Goal: Transaction & Acquisition: Purchase product/service

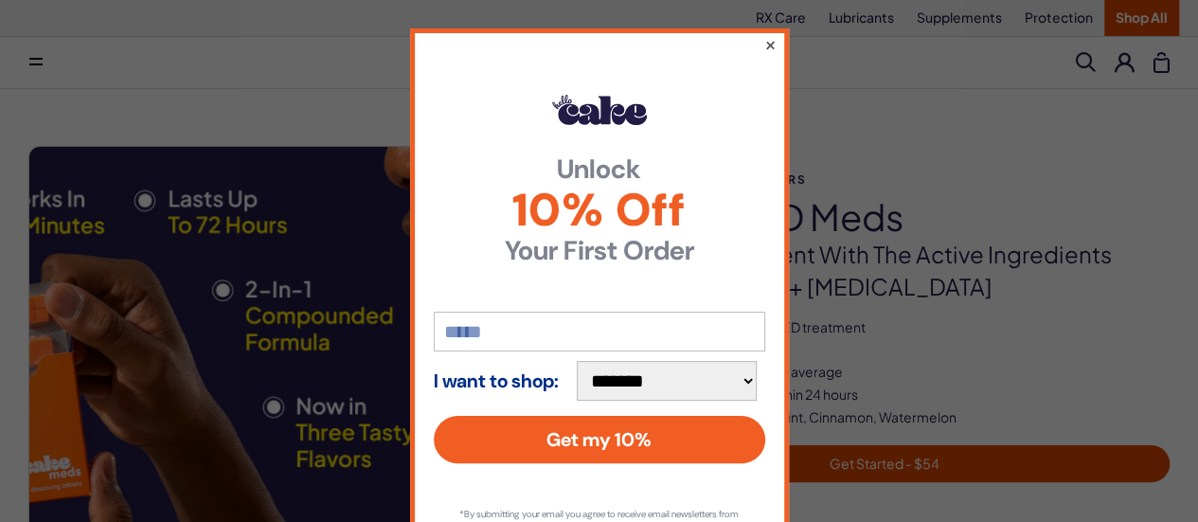
click at [763, 48] on button "×" at bounding box center [769, 44] width 12 height 23
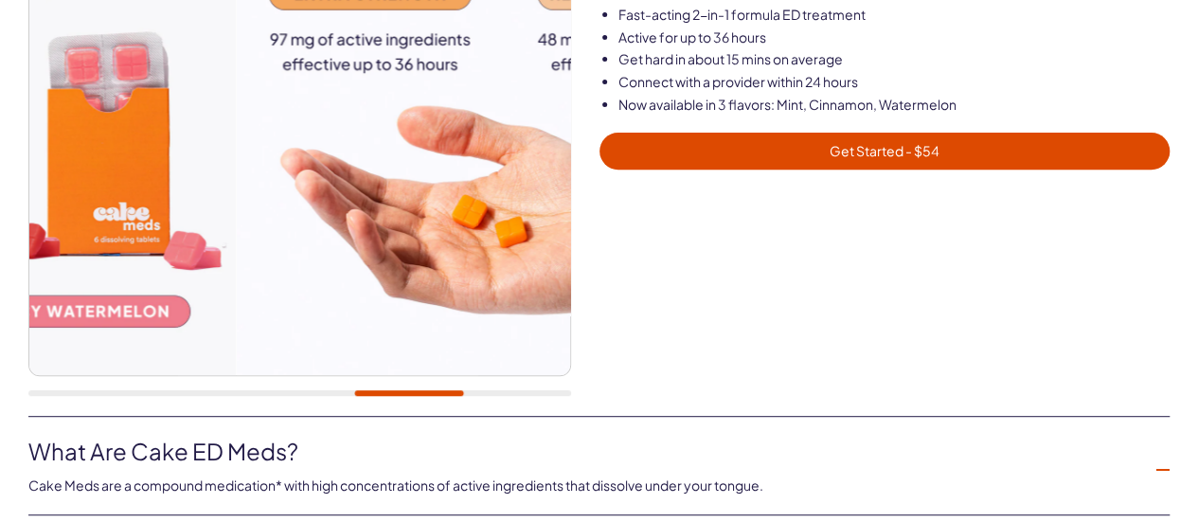
scroll to position [284, 0]
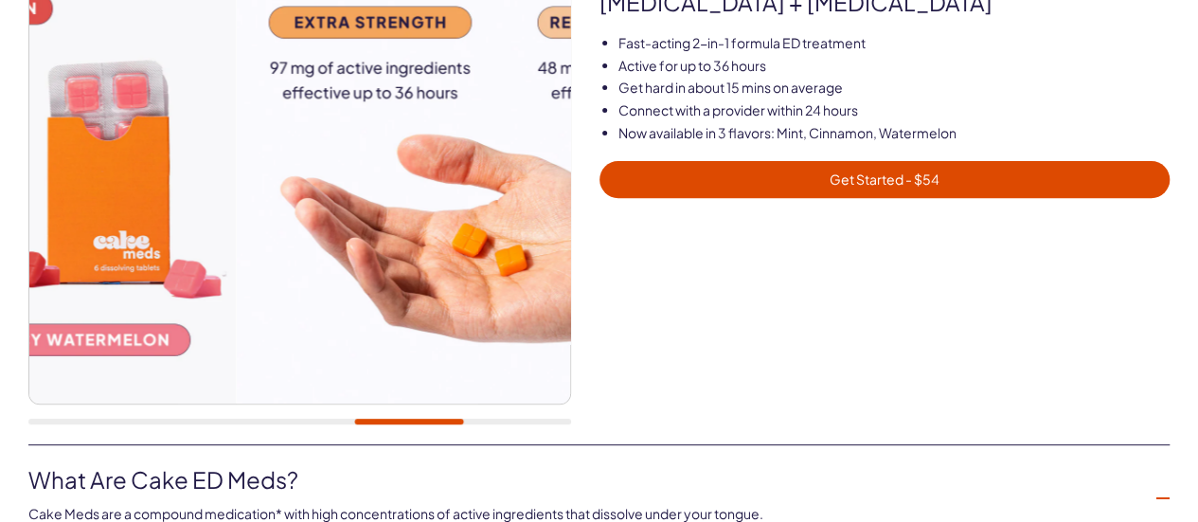
click at [871, 182] on span "Get Started - $54" at bounding box center [885, 180] width 548 height 22
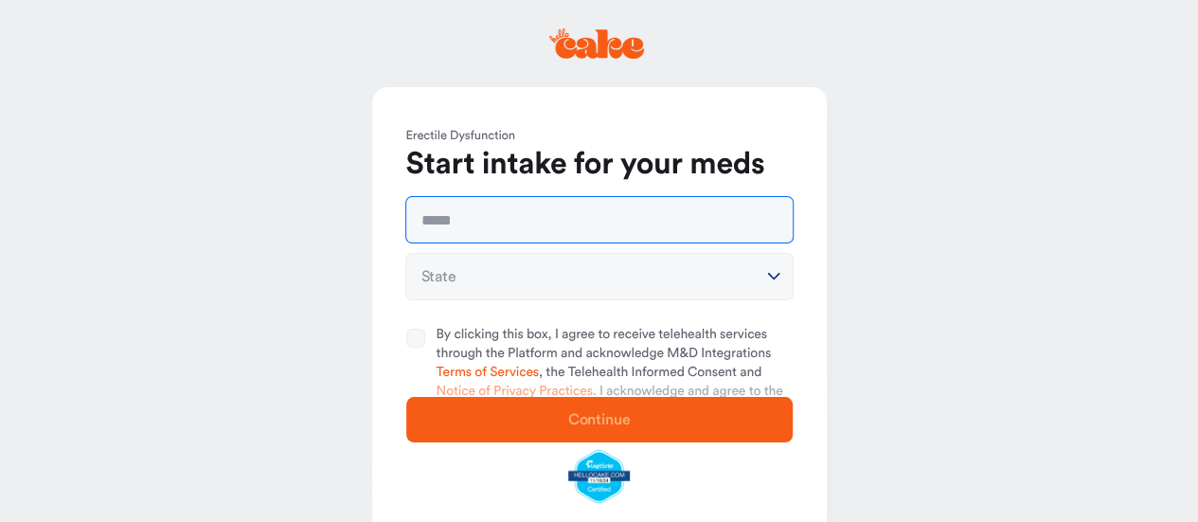
click at [574, 211] on input "text" at bounding box center [599, 219] width 386 height 45
type input "**********"
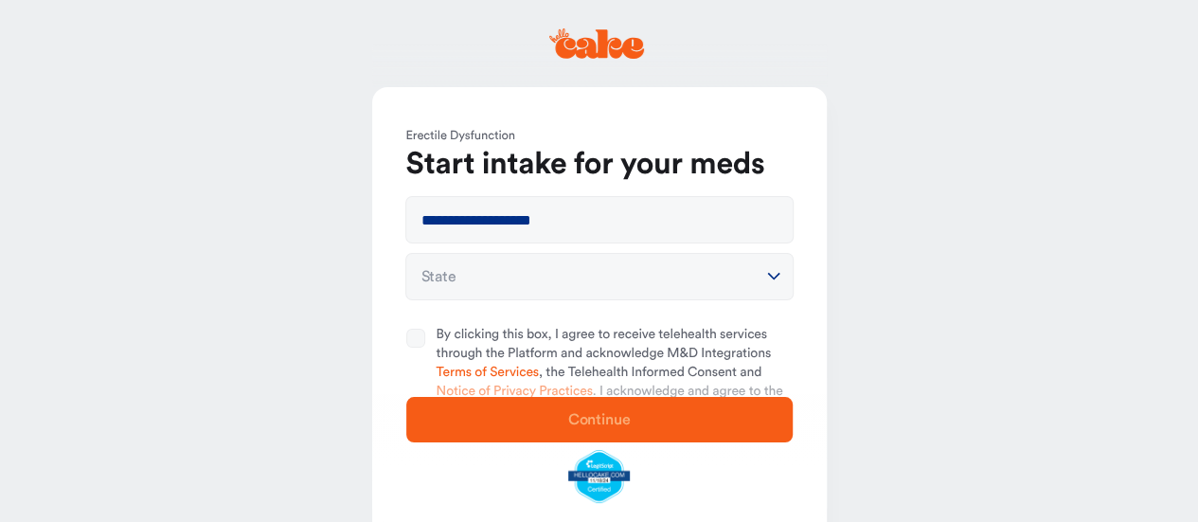
click at [580, 282] on html "**********" at bounding box center [599, 325] width 1198 height 650
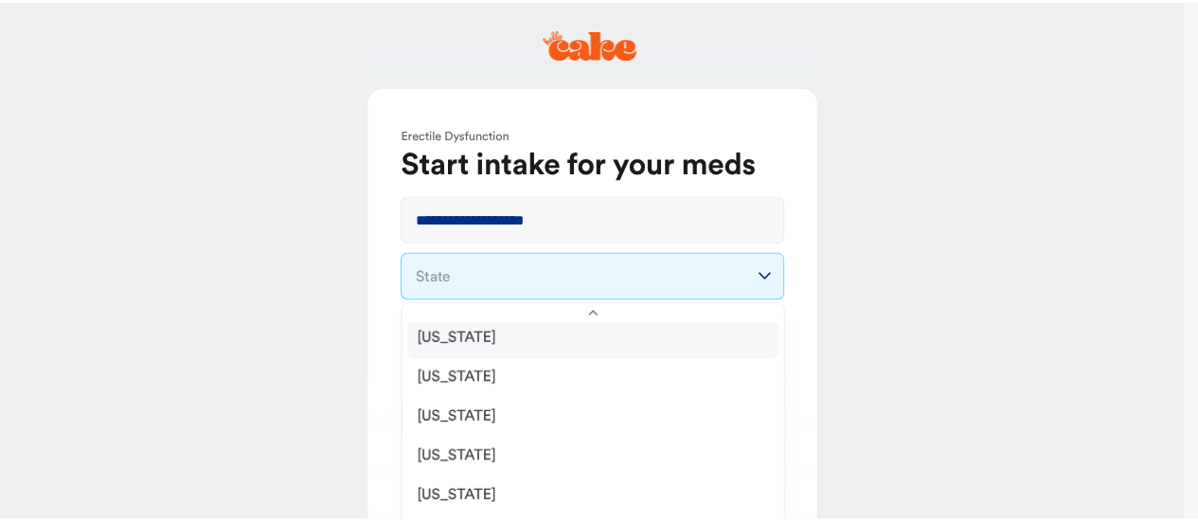
scroll to position [653, 0]
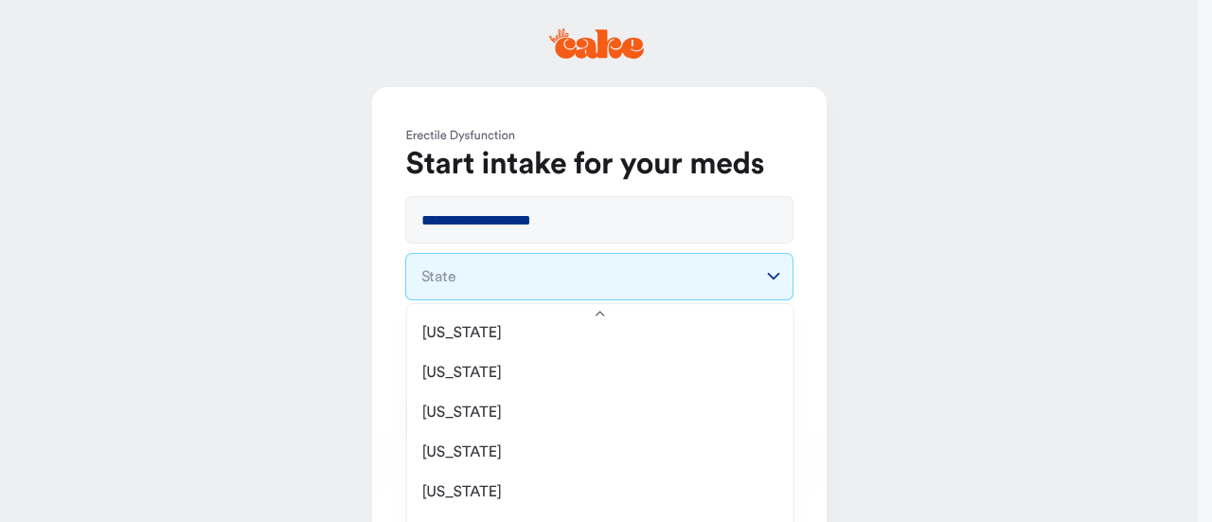
select select "**"
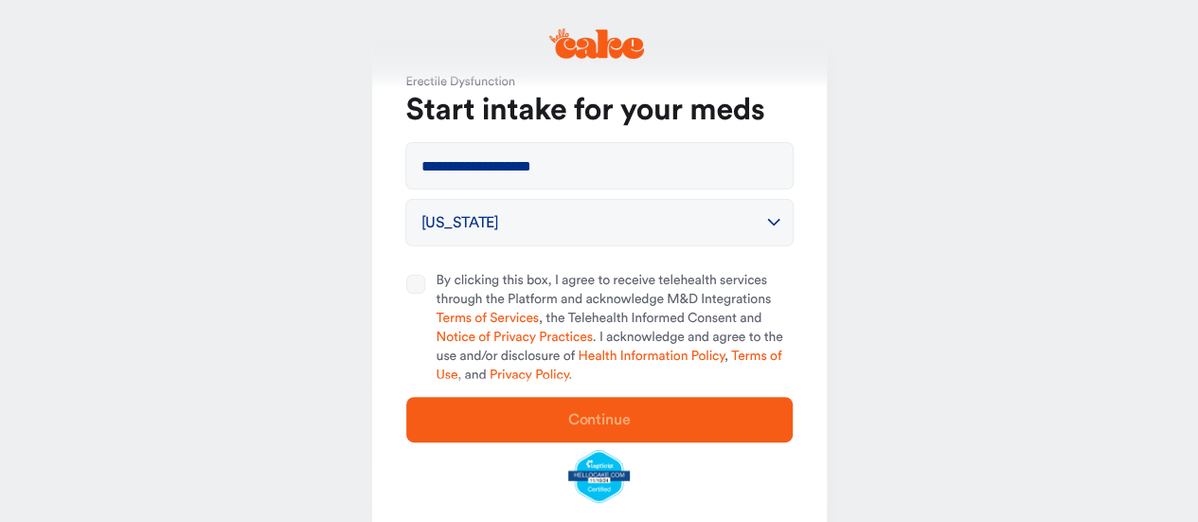
scroll to position [95, 0]
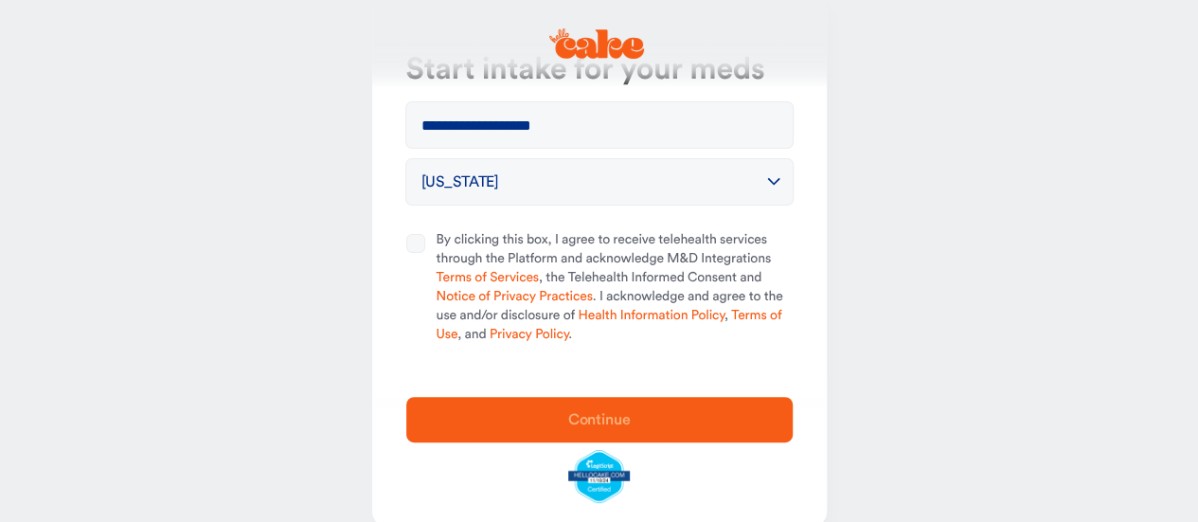
click at [414, 243] on button "By clicking this box, I agree to receive telehealth services through the Platfo…" at bounding box center [415, 243] width 19 height 19
click at [619, 437] on button "Continue" at bounding box center [599, 419] width 386 height 45
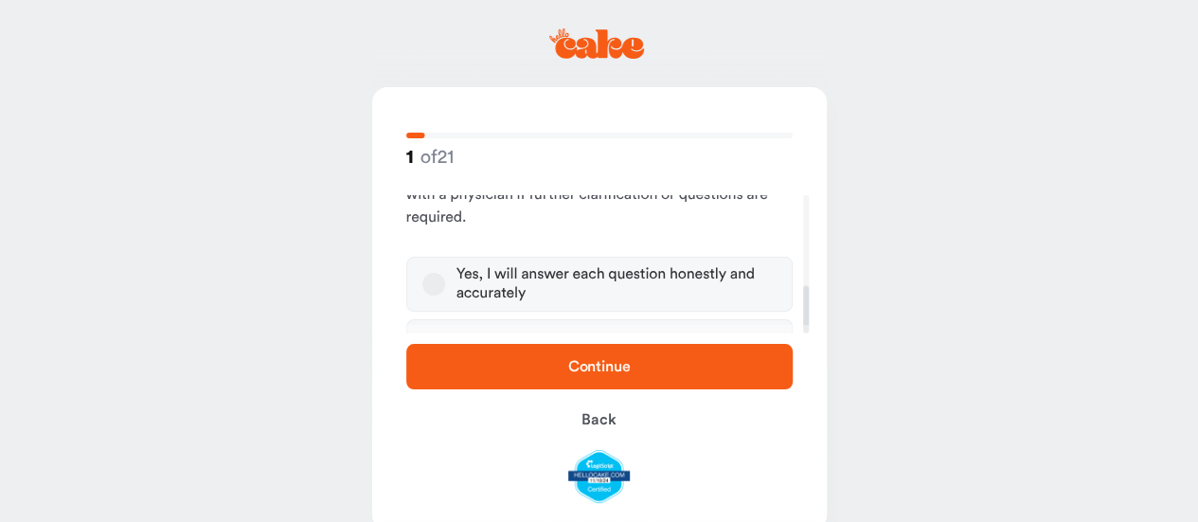
scroll to position [262, 0]
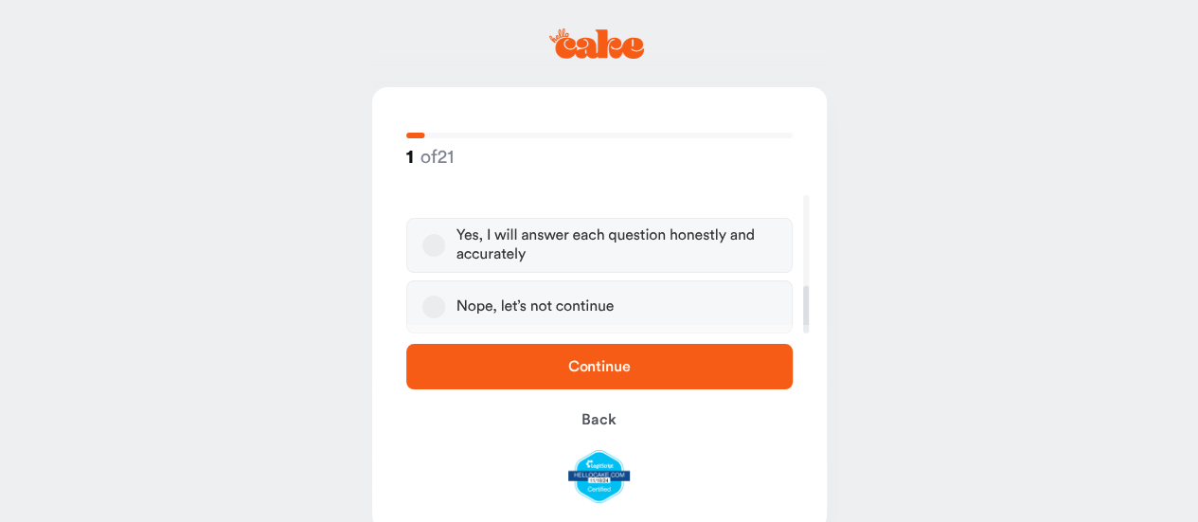
click at [523, 251] on div "Yes, I will answer each question honestly and accurately" at bounding box center [616, 245] width 320 height 38
click at [445, 251] on button "Yes, I will answer each question honestly and accurately" at bounding box center [433, 245] width 23 height 23
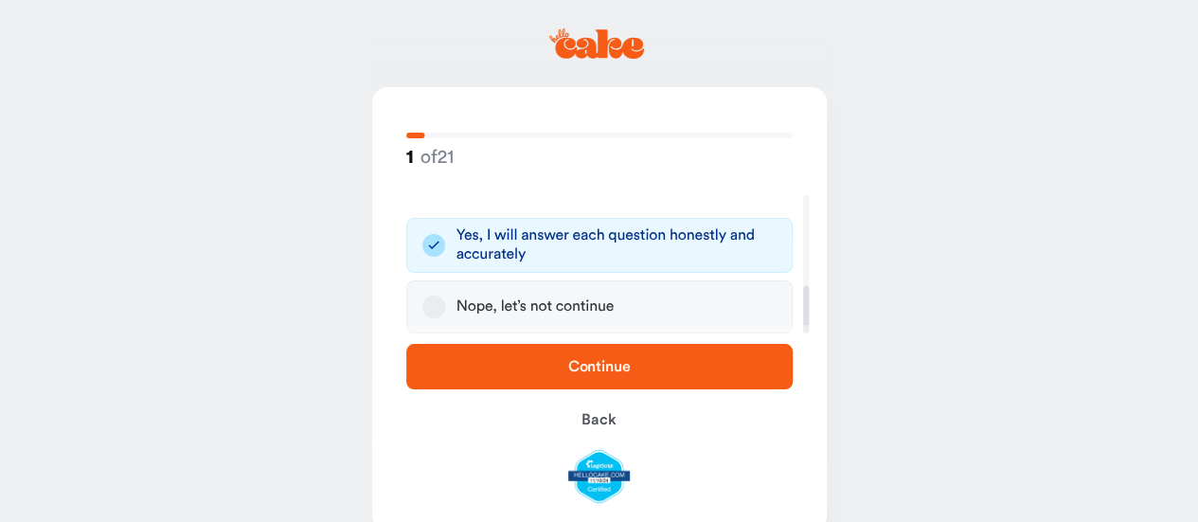
click at [585, 358] on span "Continue" at bounding box center [600, 366] width 326 height 23
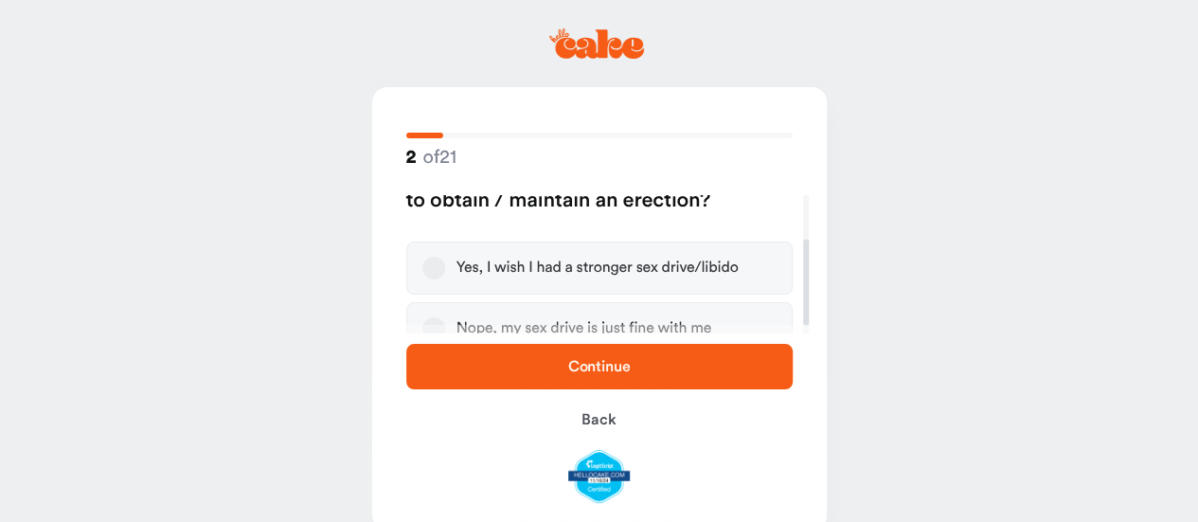
scroll to position [83, 0]
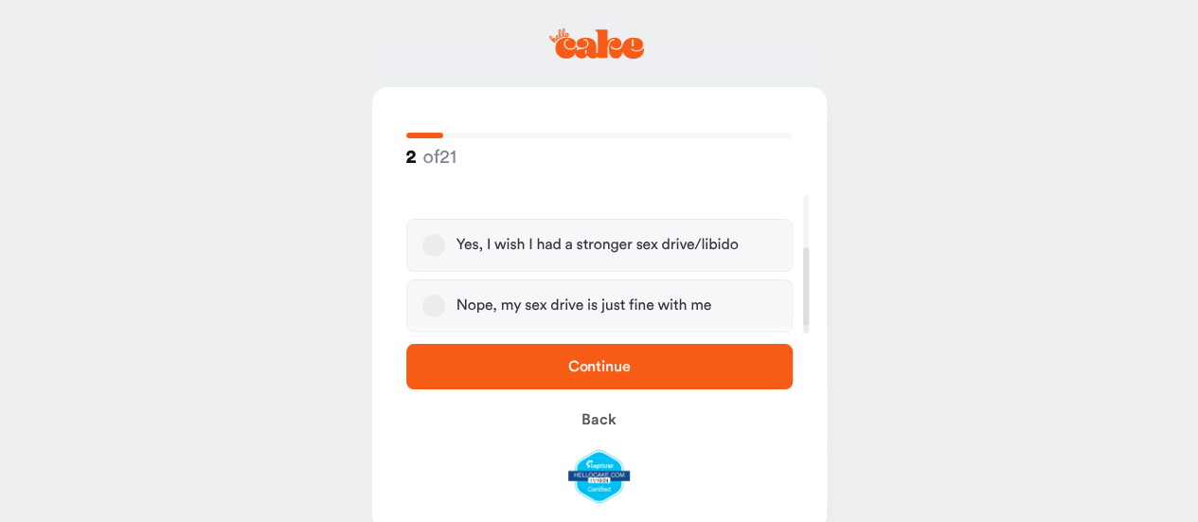
click at [539, 253] on div "Yes, I wish I had a stronger sex drive/libido" at bounding box center [597, 245] width 282 height 19
click at [445, 253] on button "Yes, I wish I had a stronger sex drive/libido" at bounding box center [433, 245] width 23 height 23
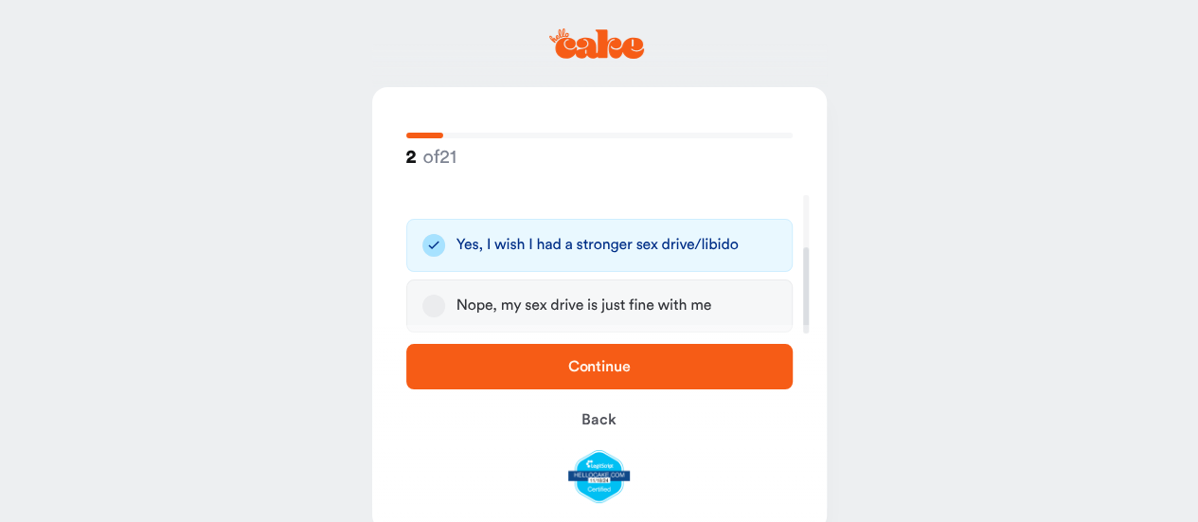
click at [564, 355] on span "Continue" at bounding box center [600, 366] width 326 height 23
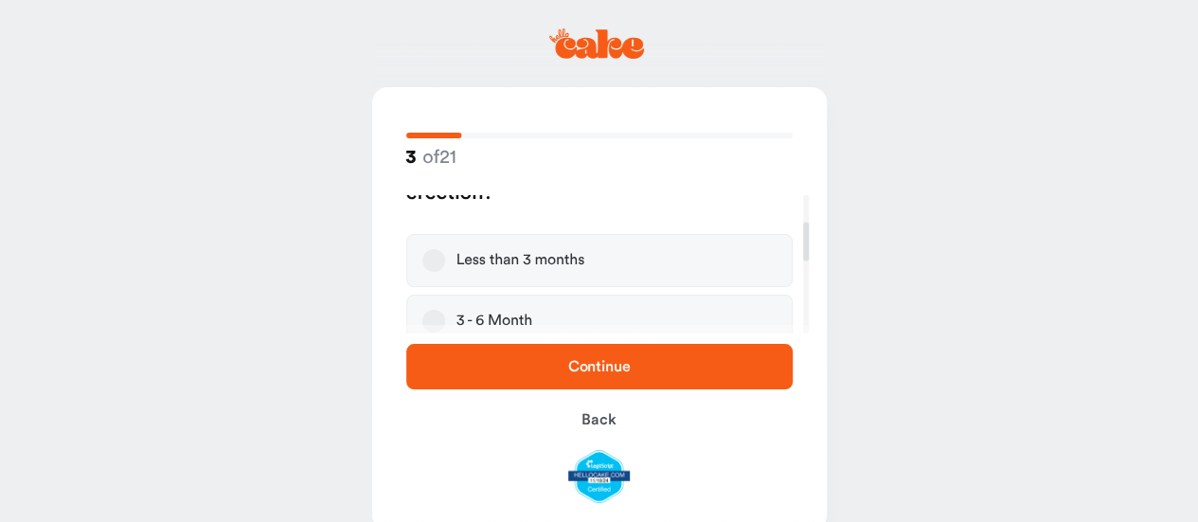
scroll to position [189, 0]
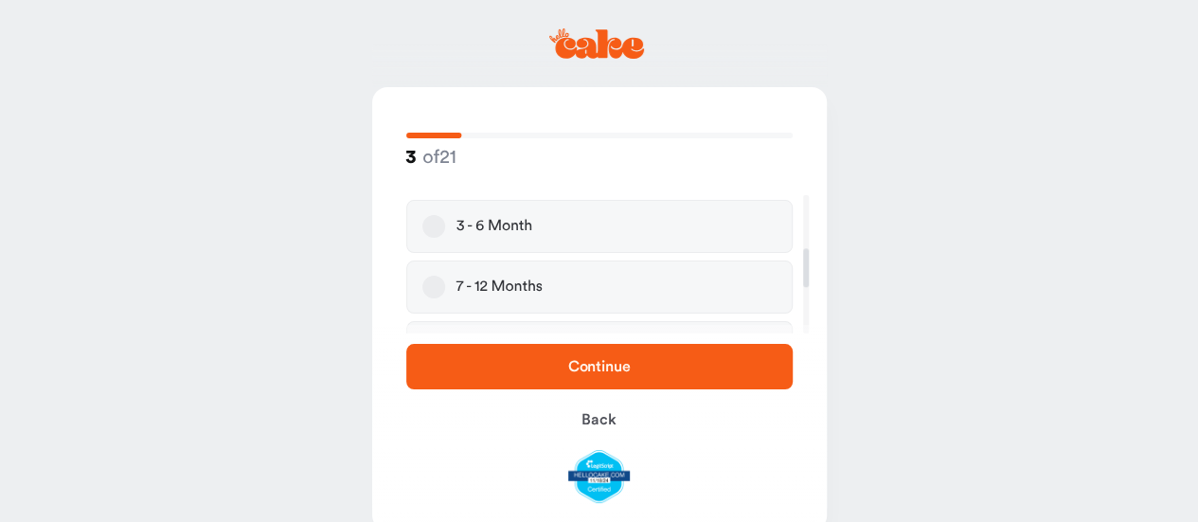
click at [536, 238] on label "3 - 6 Month" at bounding box center [599, 226] width 386 height 53
click at [445, 238] on button "3 - 6 Month" at bounding box center [433, 226] width 23 height 23
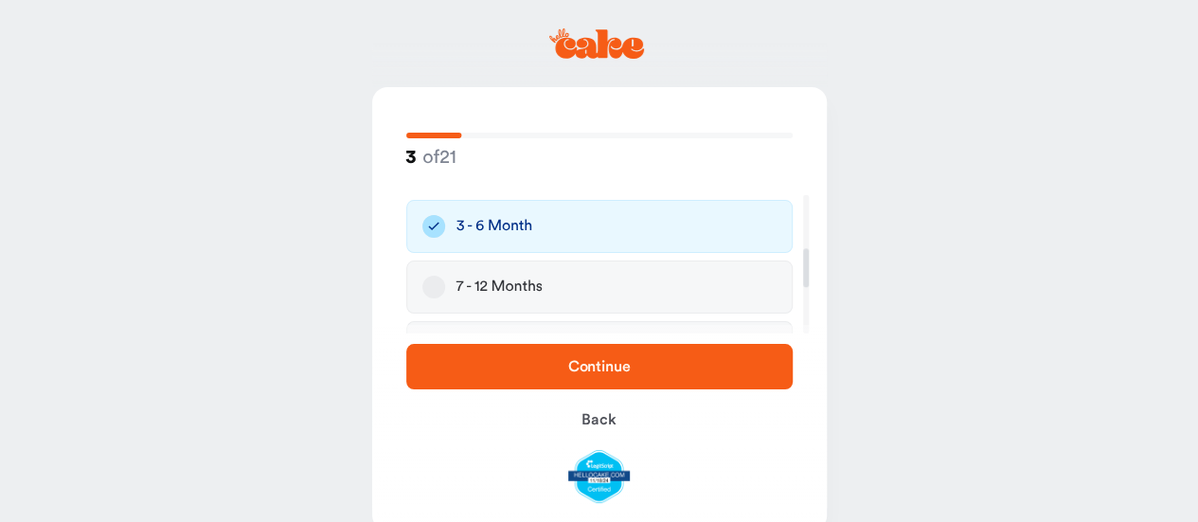
click at [615, 369] on span "Continue" at bounding box center [599, 366] width 62 height 15
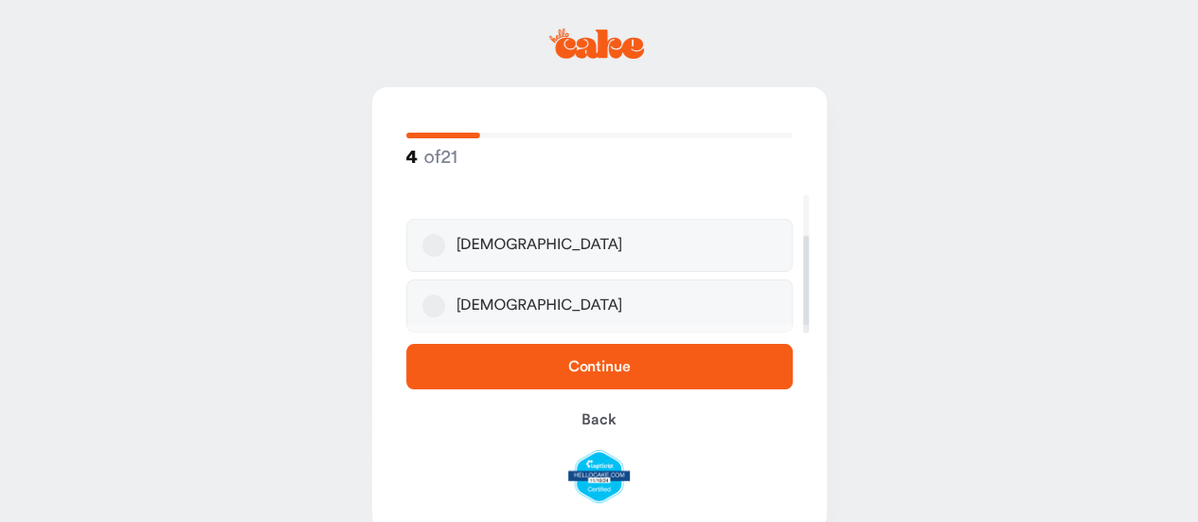
click at [529, 259] on label "Male" at bounding box center [599, 245] width 386 height 53
click at [445, 257] on button "Male" at bounding box center [433, 245] width 23 height 23
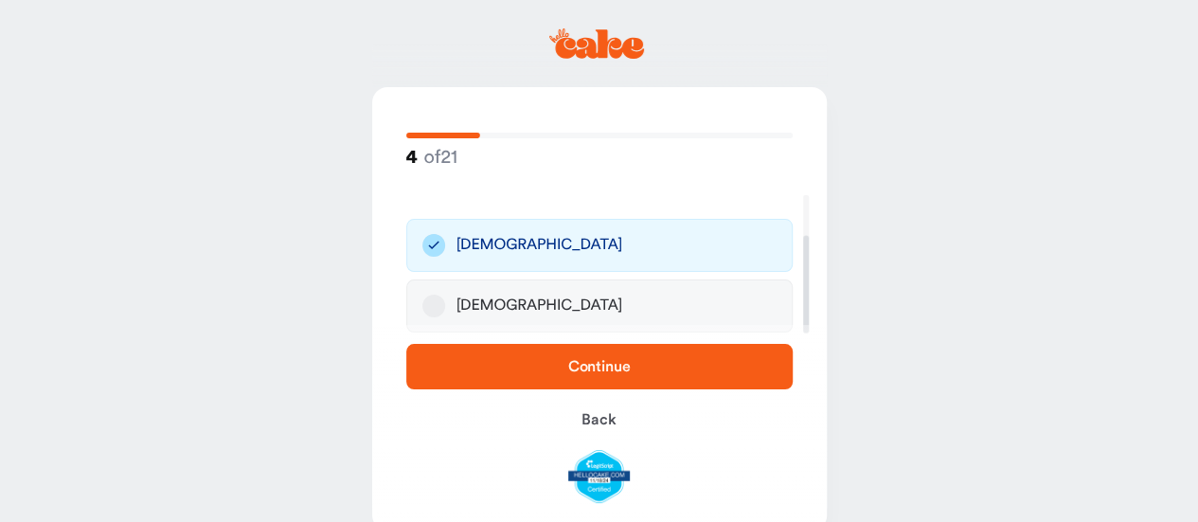
click at [598, 372] on span "Continue" at bounding box center [599, 366] width 62 height 15
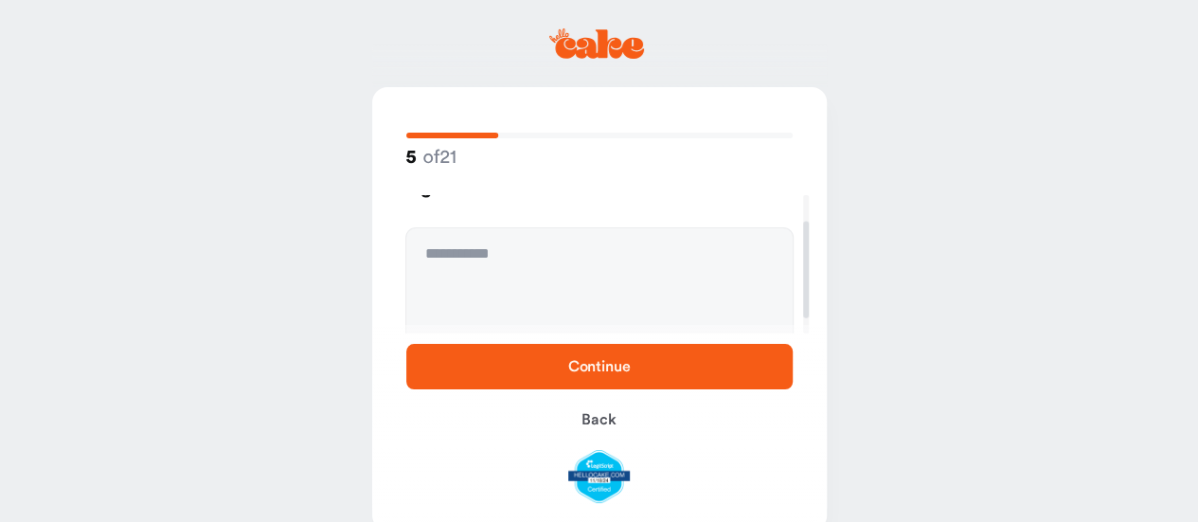
scroll to position [0, 0]
click at [554, 279] on textarea at bounding box center [599, 320] width 386 height 142
type textarea "**"
click at [574, 355] on span "Continue" at bounding box center [600, 366] width 326 height 23
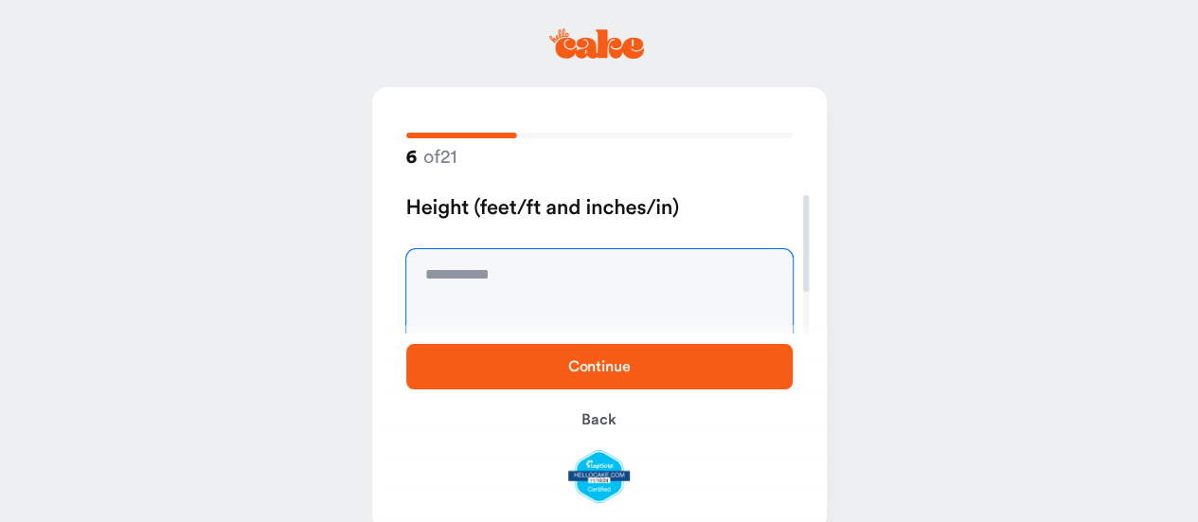
click at [485, 293] on textarea at bounding box center [599, 320] width 386 height 142
type textarea "**********"
click at [535, 353] on button "Continue" at bounding box center [599, 366] width 386 height 45
click at [535, 287] on textarea at bounding box center [599, 320] width 386 height 142
type textarea "***"
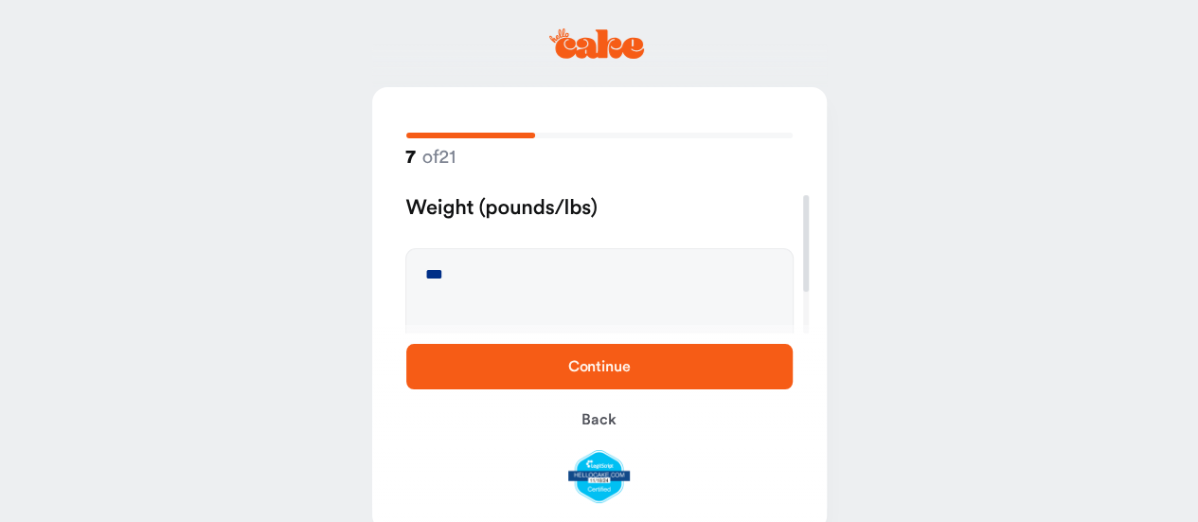
click at [636, 360] on span "Continue" at bounding box center [600, 366] width 326 height 23
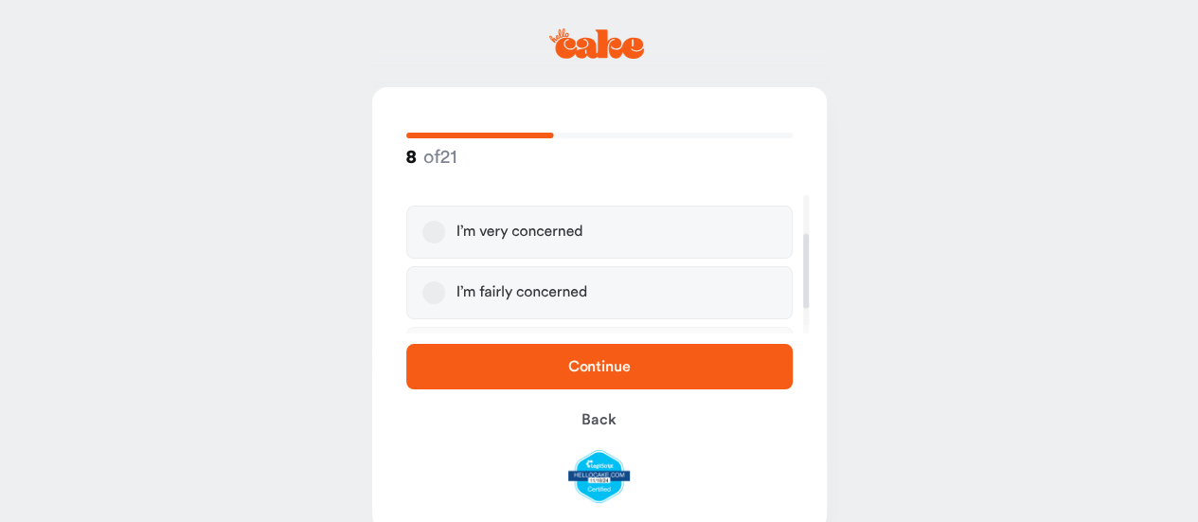
scroll to position [95, 0]
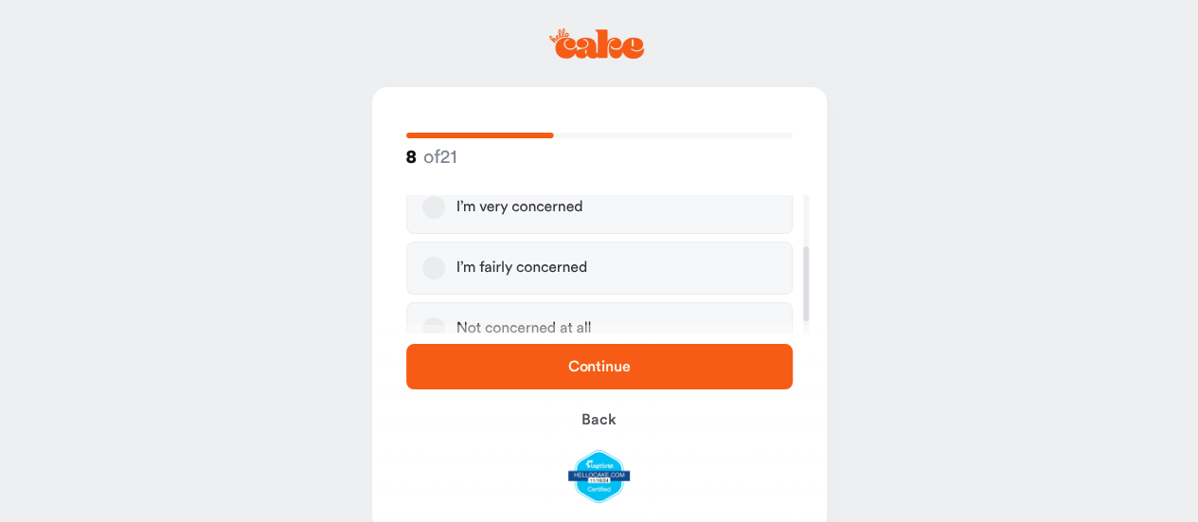
click at [589, 270] on label "I’m fairly concerned" at bounding box center [599, 267] width 386 height 53
click at [445, 270] on button "I’m fairly concerned" at bounding box center [433, 268] width 23 height 23
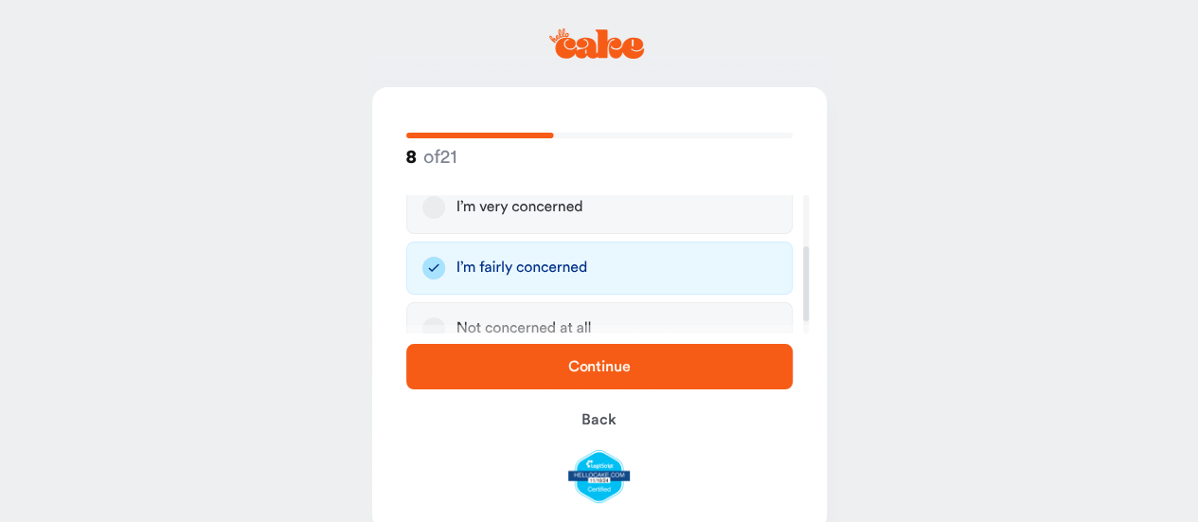
click at [589, 365] on span "Continue" at bounding box center [599, 366] width 62 height 15
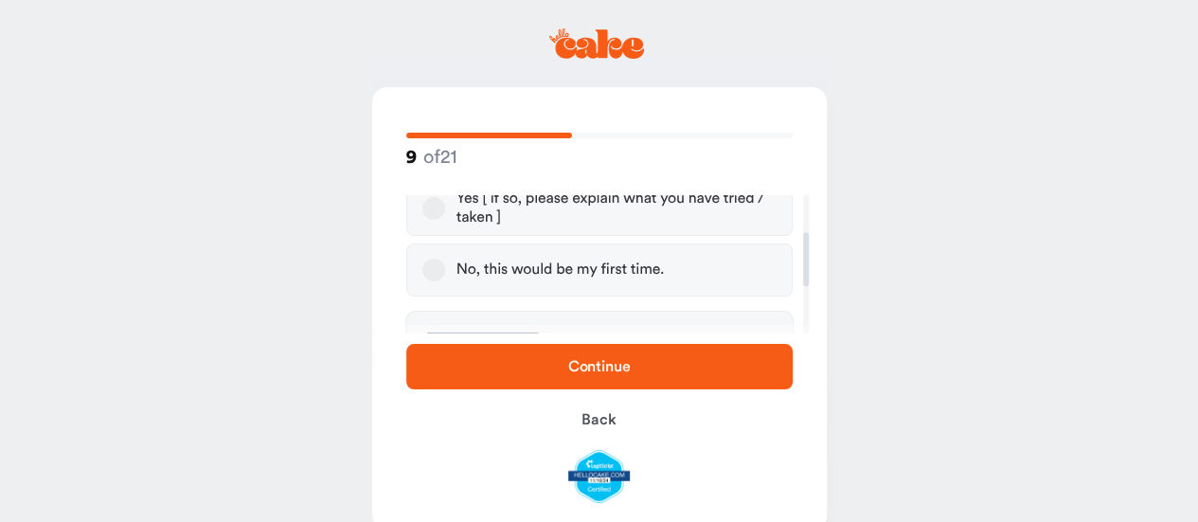
click at [534, 260] on div "No, this would be my first time." at bounding box center [560, 269] width 208 height 19
click at [445, 260] on button "No, this would be my first time." at bounding box center [433, 270] width 23 height 23
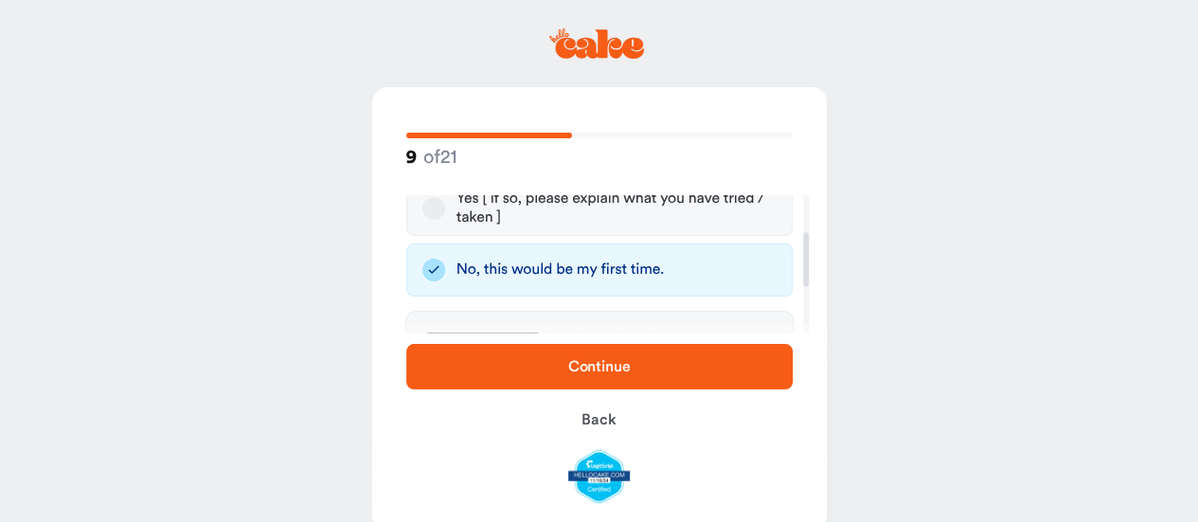
click at [591, 359] on span "Continue" at bounding box center [599, 366] width 62 height 15
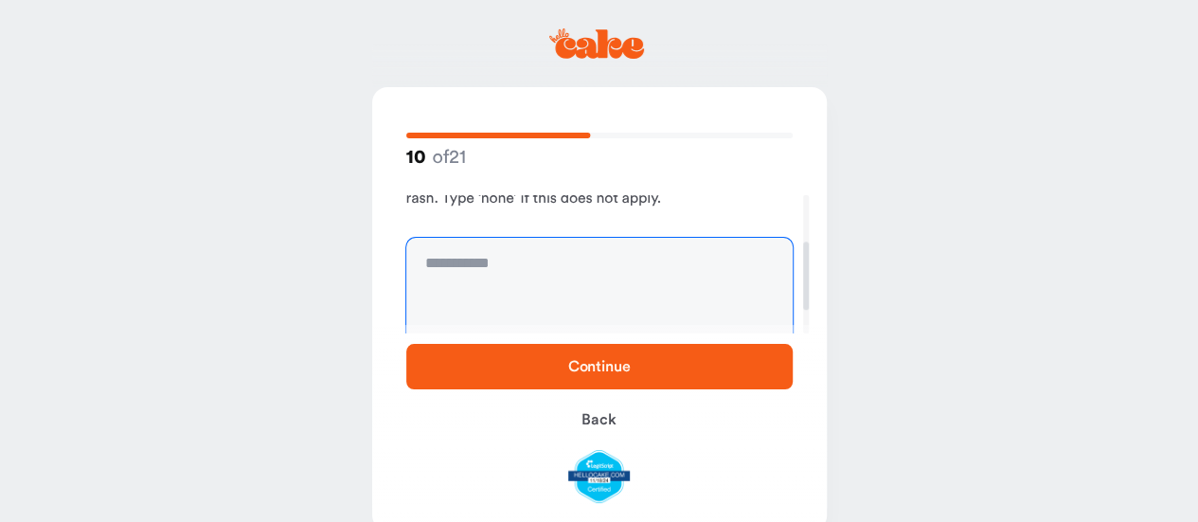
click at [544, 277] on textarea at bounding box center [599, 309] width 386 height 142
type textarea "**"
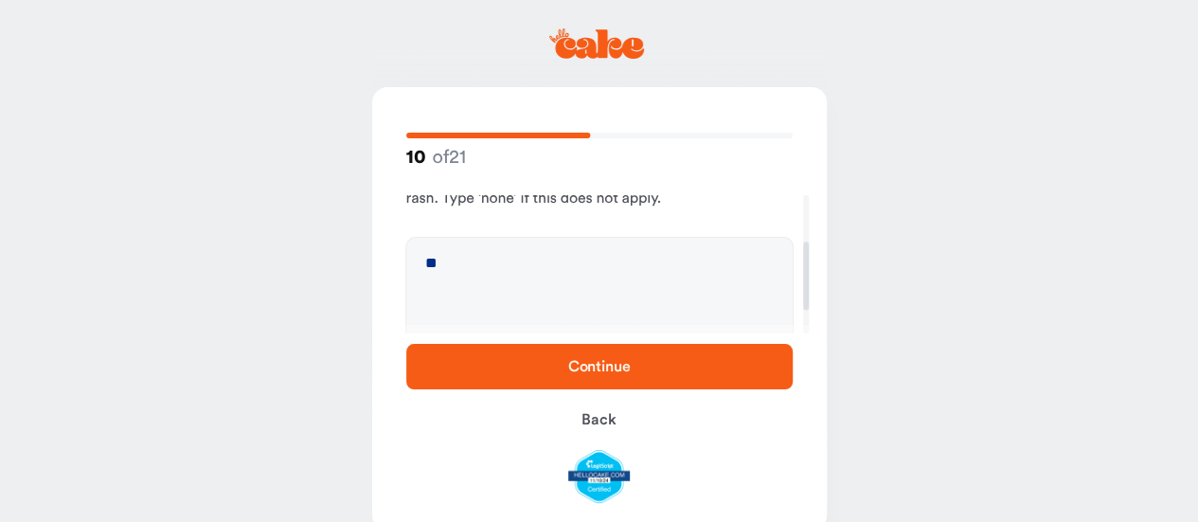
click at [610, 362] on span "Continue" at bounding box center [599, 366] width 62 height 15
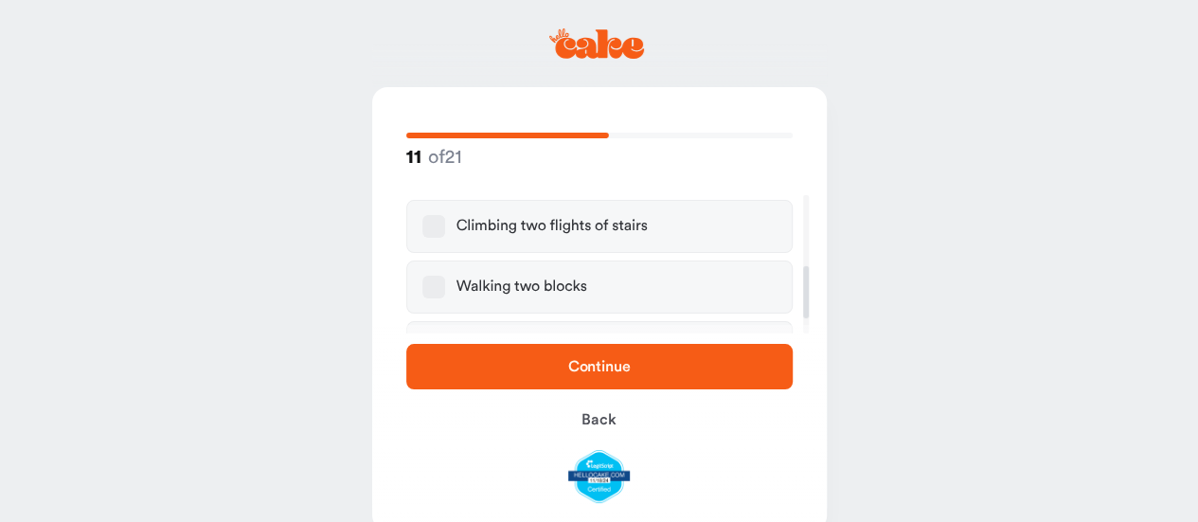
scroll to position [231, 0]
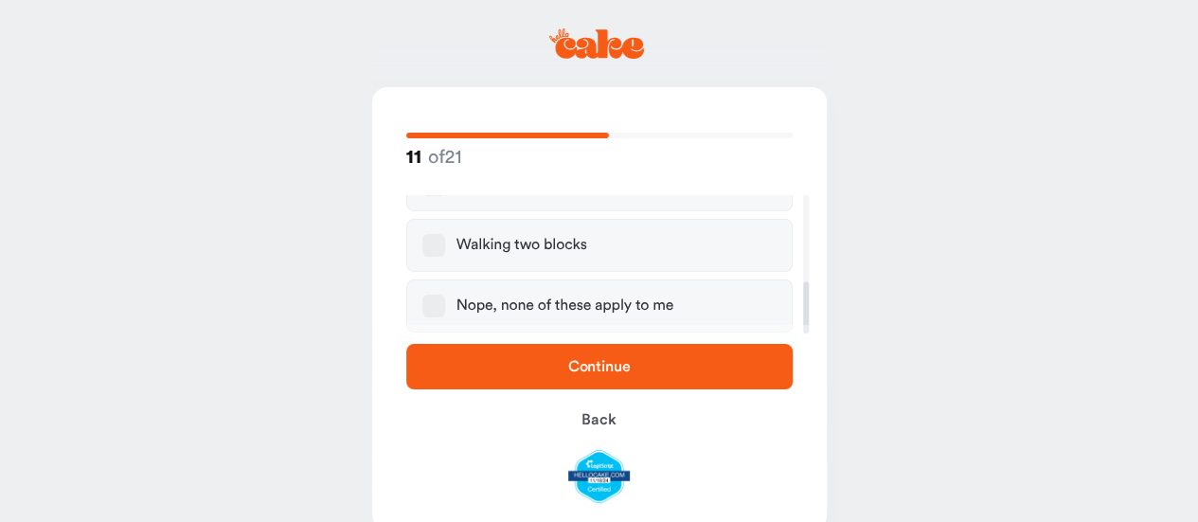
click at [530, 302] on div "Nope, none of these apply to me" at bounding box center [565, 305] width 218 height 19
click at [445, 302] on button "Nope, none of these apply to me" at bounding box center [433, 305] width 23 height 23
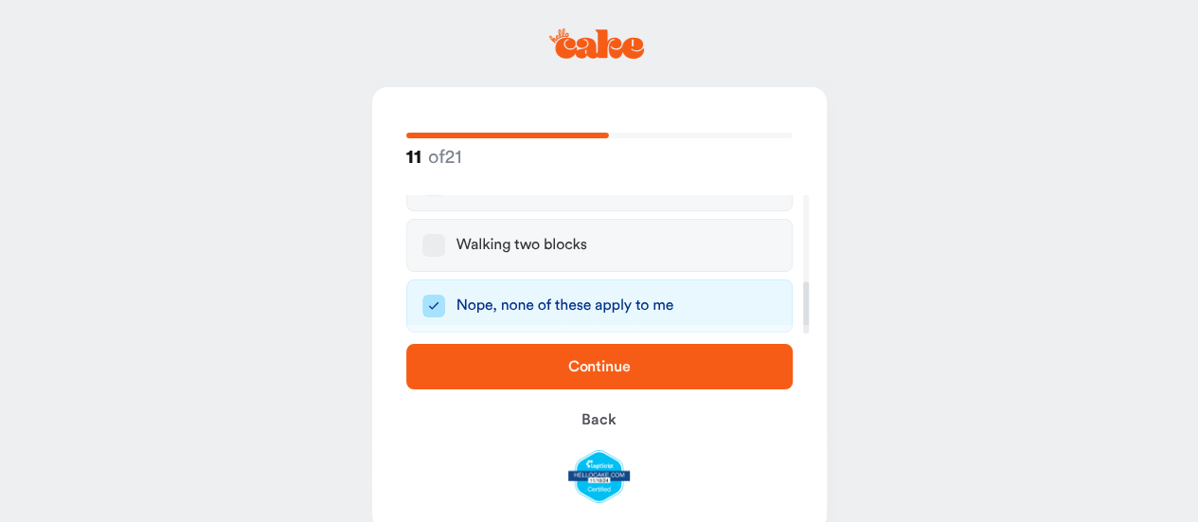
click at [612, 355] on span "Continue" at bounding box center [600, 366] width 326 height 23
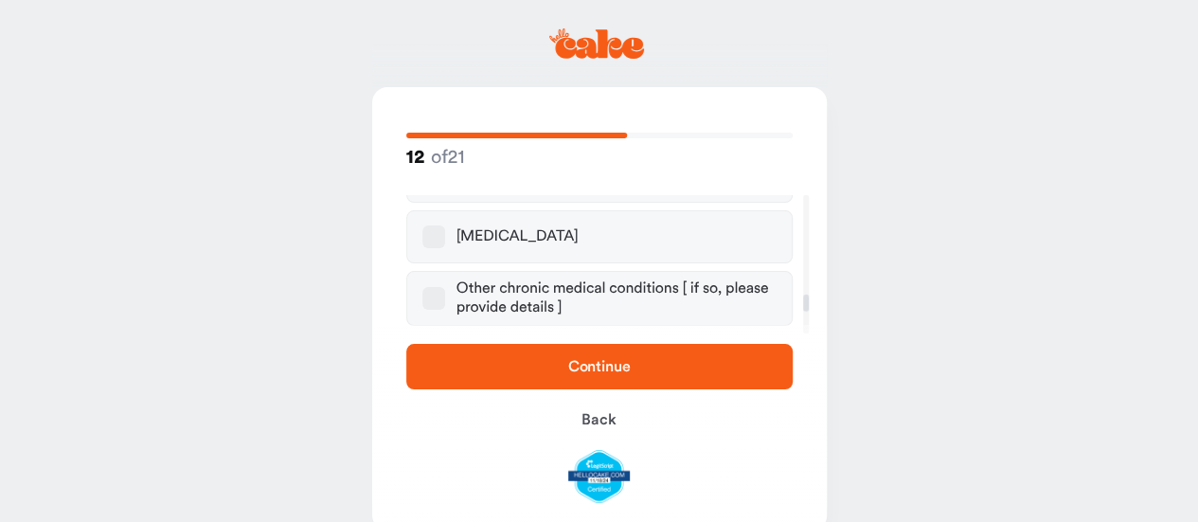
scroll to position [938, 0]
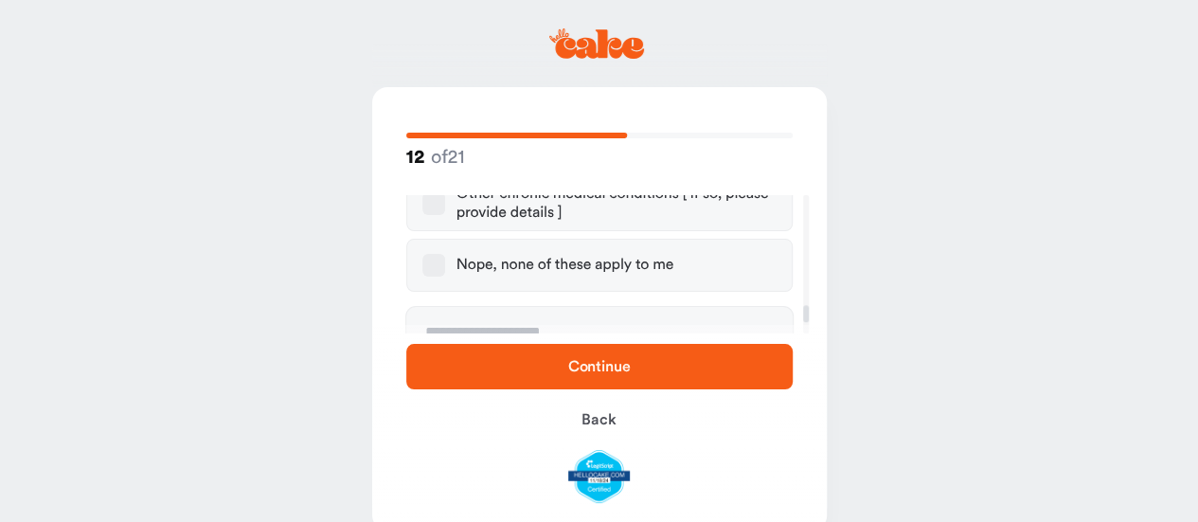
click at [541, 254] on label "Nope, none of these apply to me" at bounding box center [599, 265] width 386 height 53
click at [445, 254] on button "Nope, none of these apply to me" at bounding box center [433, 265] width 23 height 23
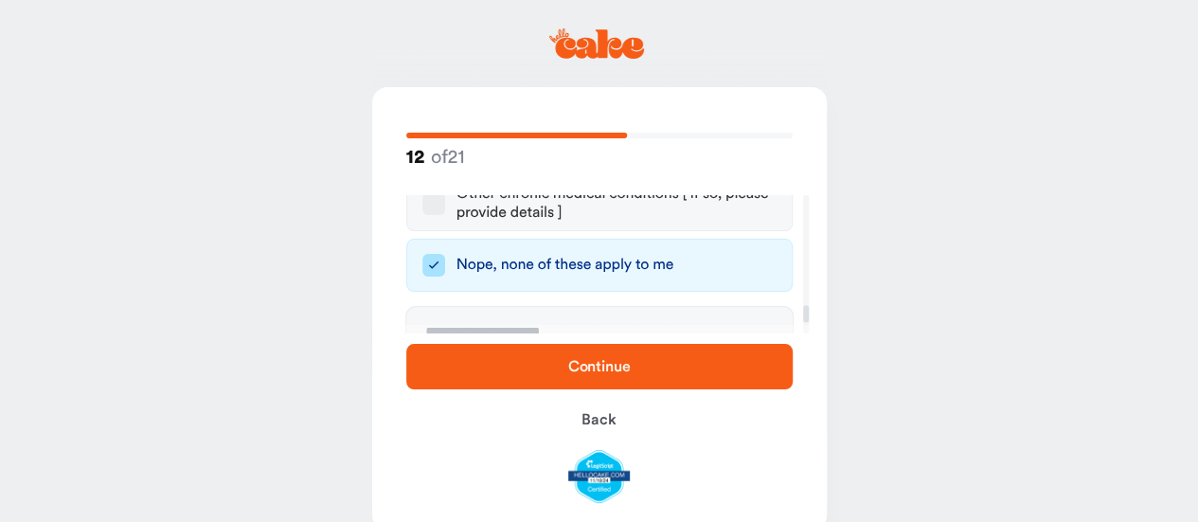
click at [590, 358] on span "Continue" at bounding box center [600, 366] width 326 height 23
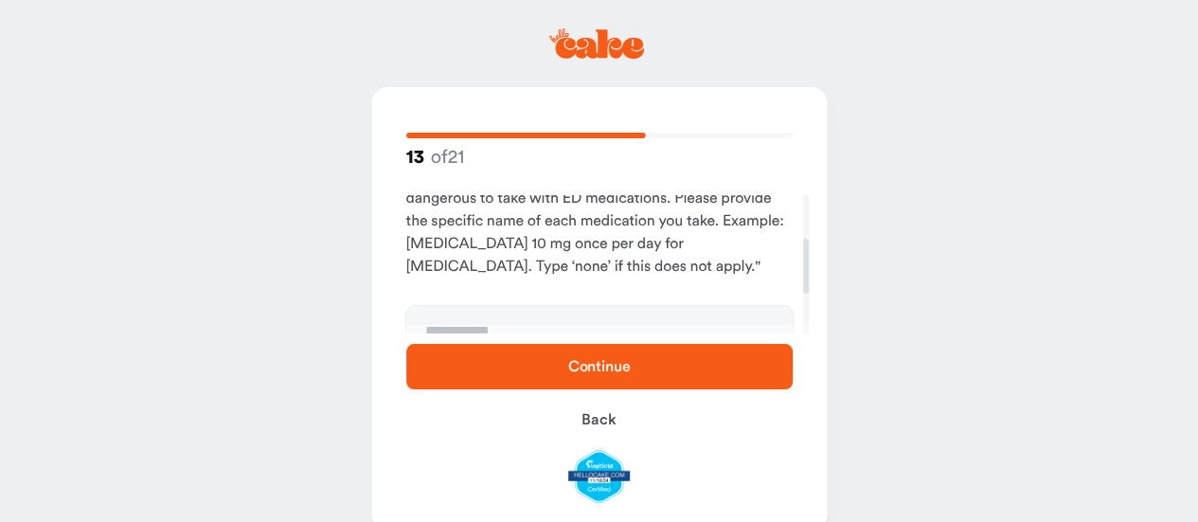
scroll to position [189, 0]
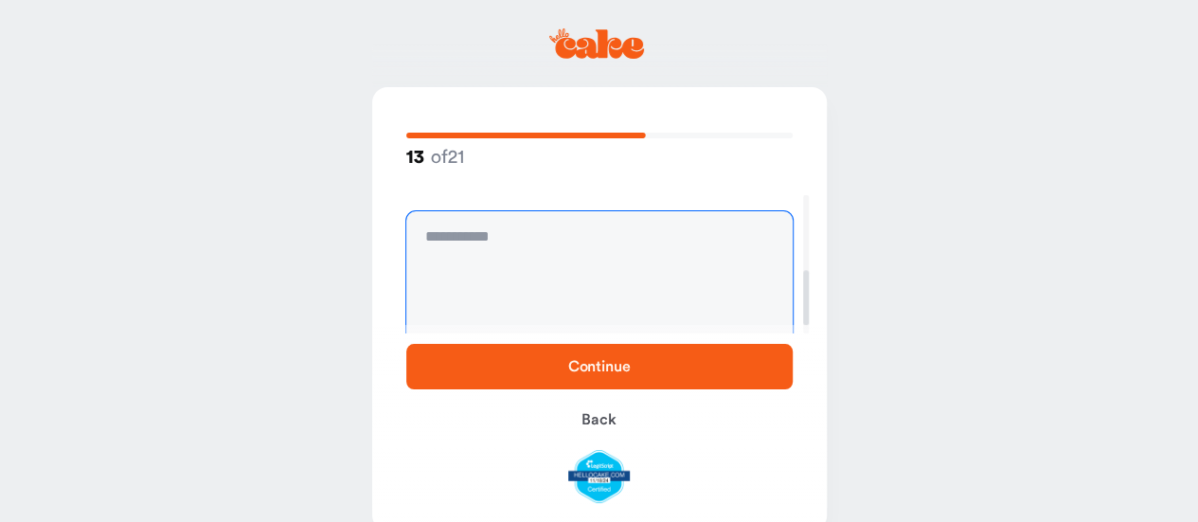
click at [563, 298] on textarea at bounding box center [599, 282] width 386 height 142
type textarea "**"
click at [619, 359] on span "Continue" at bounding box center [599, 366] width 62 height 15
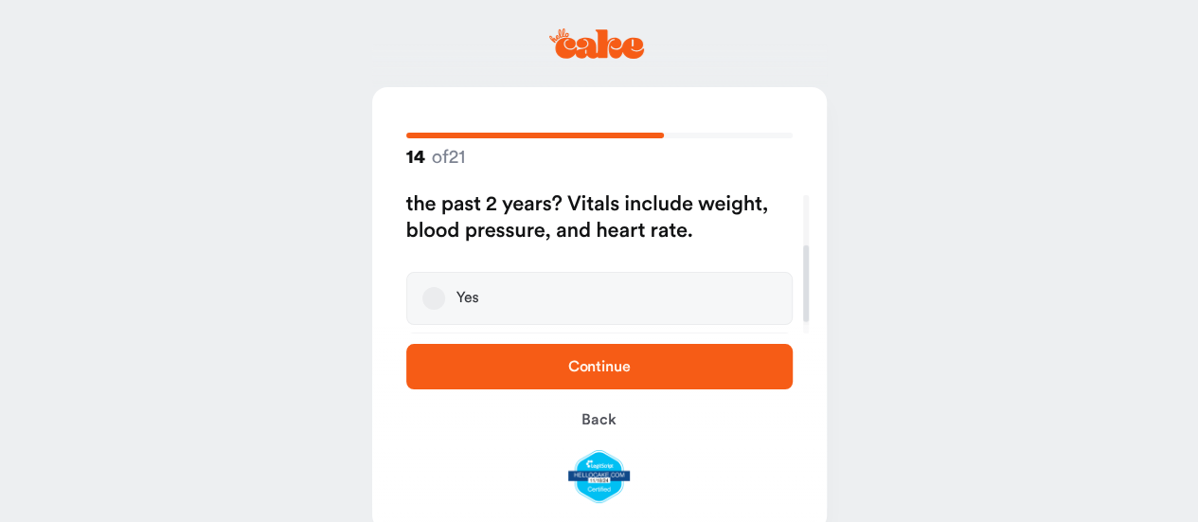
scroll to position [95, 0]
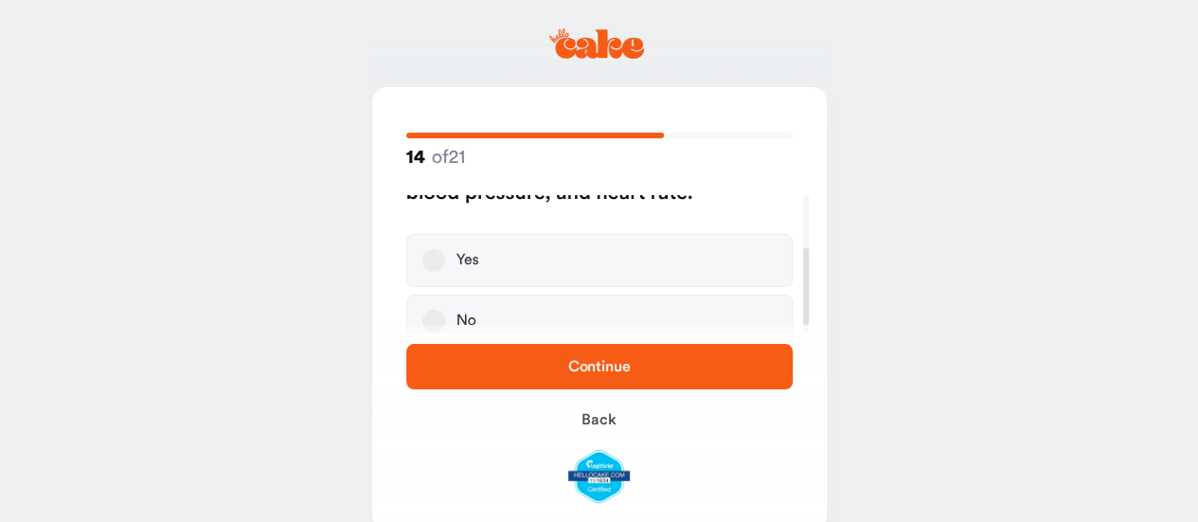
click at [545, 271] on label "Yes" at bounding box center [599, 260] width 386 height 53
click at [445, 271] on button "Yes" at bounding box center [433, 260] width 23 height 23
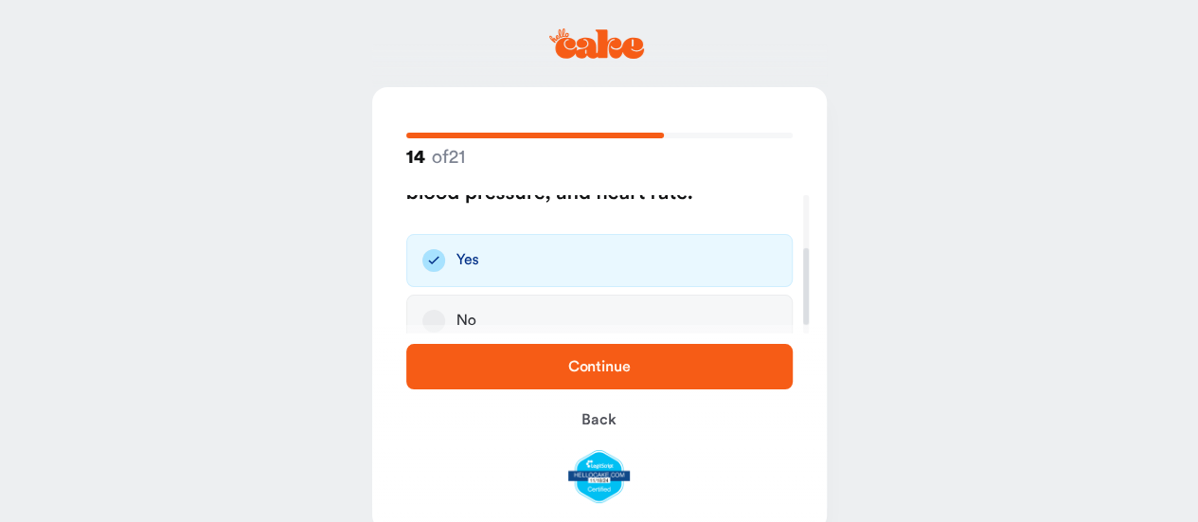
click at [581, 374] on span "Continue" at bounding box center [600, 366] width 326 height 23
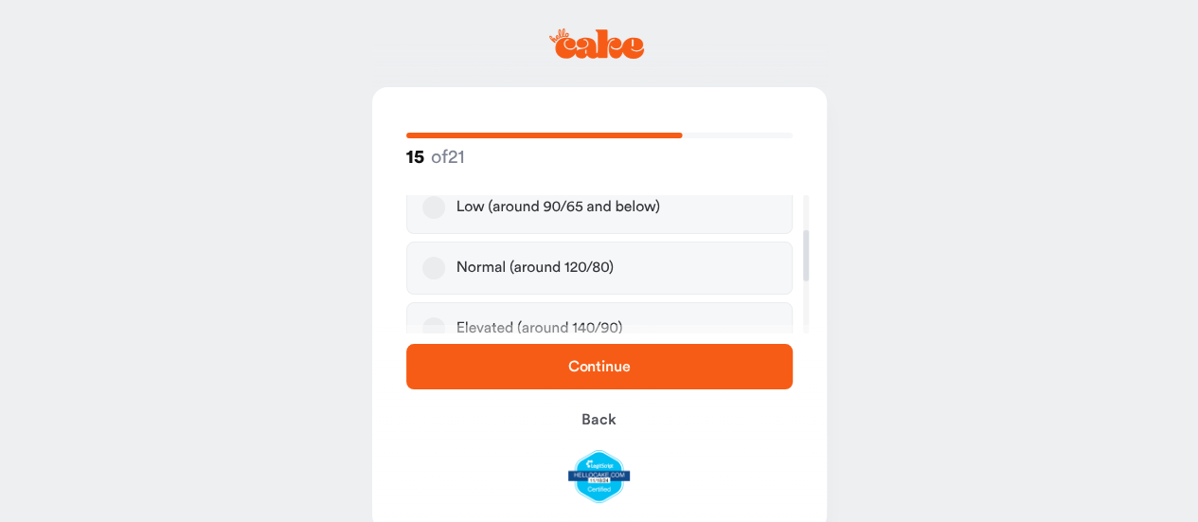
click at [557, 274] on div "Normal (around 120/80)" at bounding box center [534, 268] width 157 height 19
click at [445, 274] on button "Normal (around 120/80)" at bounding box center [433, 268] width 23 height 23
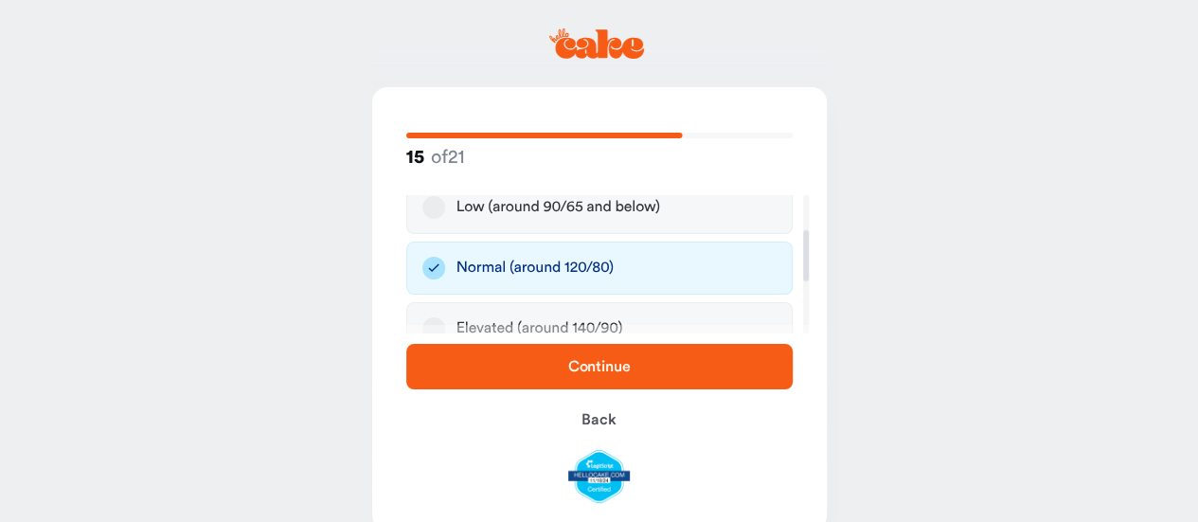
click at [622, 357] on span "Continue" at bounding box center [600, 366] width 326 height 23
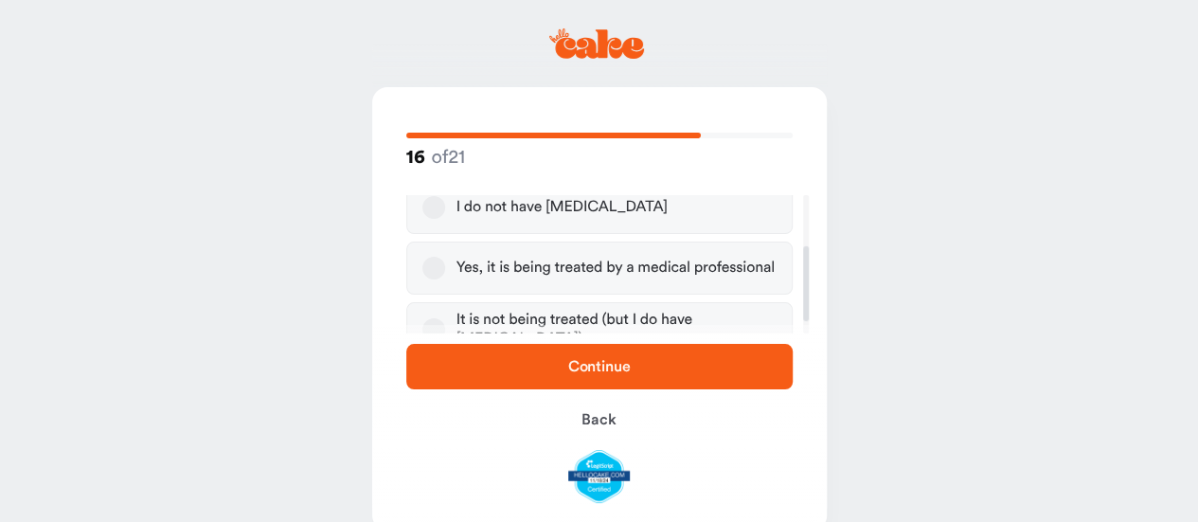
click at [576, 205] on div "I do not have high blood pressure" at bounding box center [561, 207] width 211 height 19
click at [445, 205] on button "I do not have high blood pressure" at bounding box center [433, 207] width 23 height 23
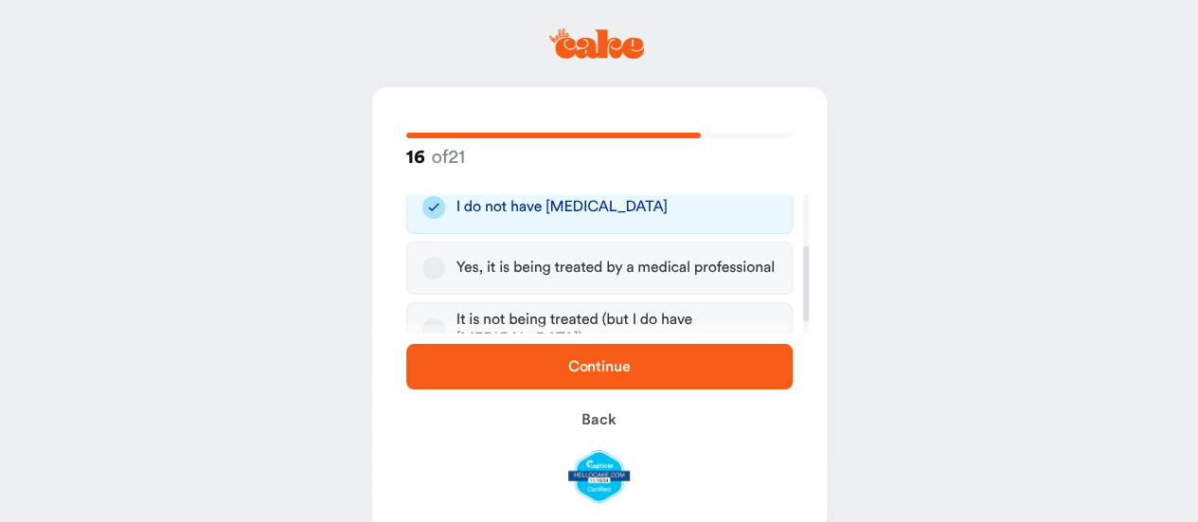
click at [621, 356] on span "Continue" at bounding box center [600, 366] width 326 height 23
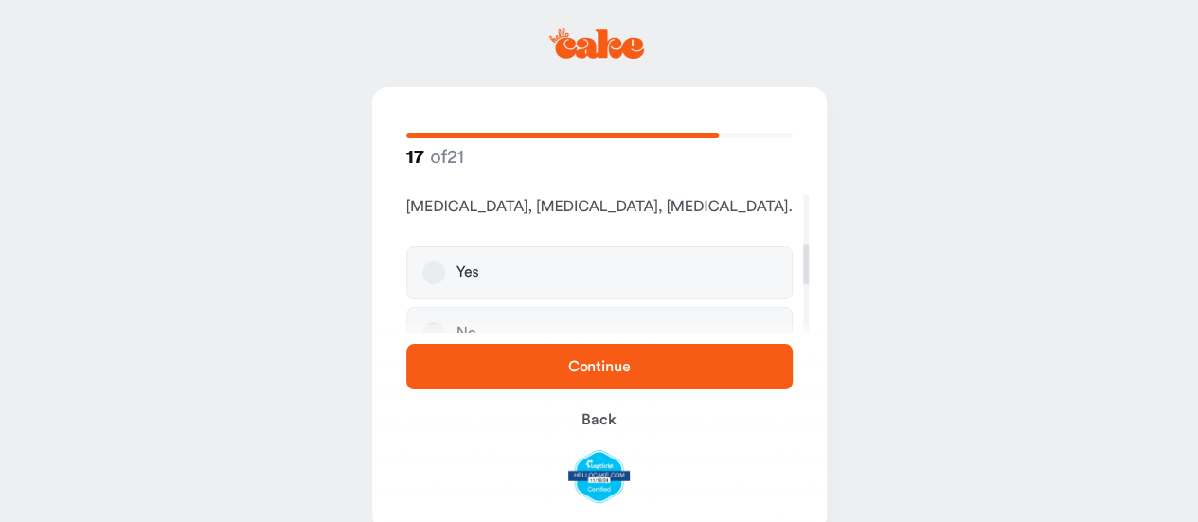
scroll to position [0, 0]
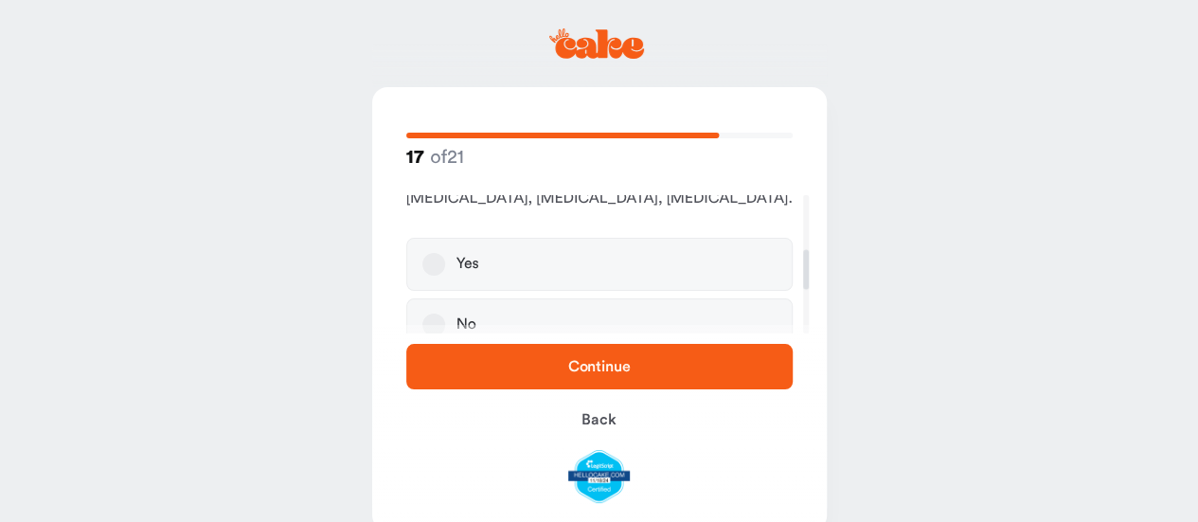
click at [560, 298] on label "No" at bounding box center [599, 324] width 386 height 53
click at [445, 313] on button "No" at bounding box center [433, 324] width 23 height 23
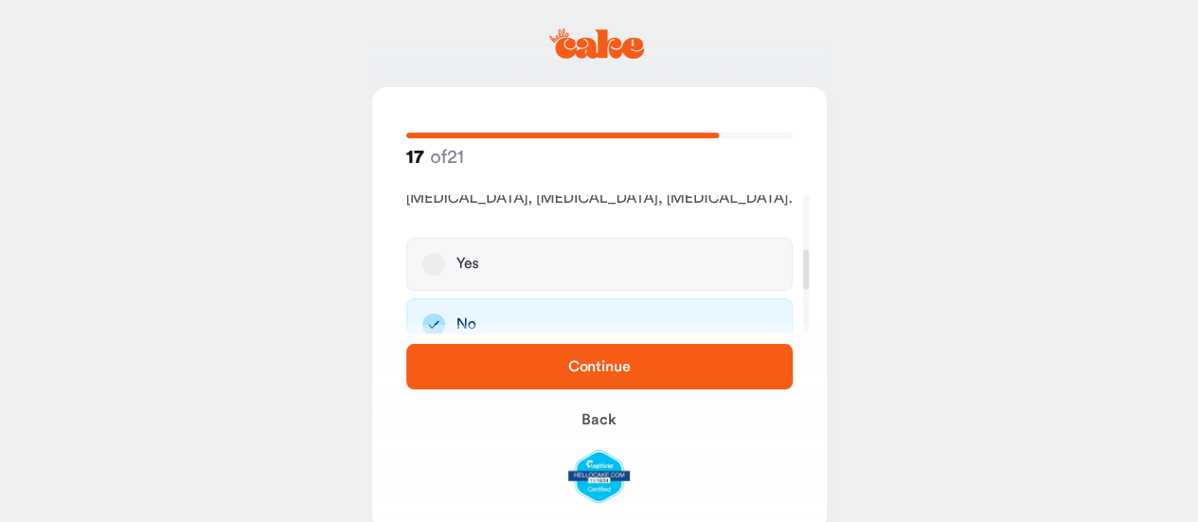
click at [653, 375] on span "Continue" at bounding box center [600, 366] width 326 height 23
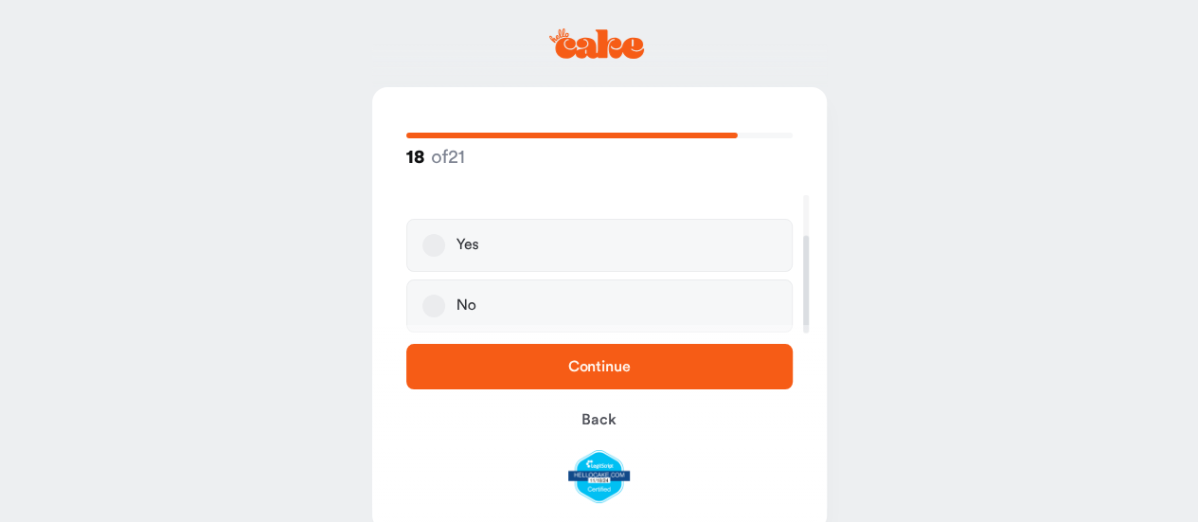
click at [555, 295] on label "No" at bounding box center [599, 305] width 386 height 53
click at [445, 295] on button "No" at bounding box center [433, 305] width 23 height 23
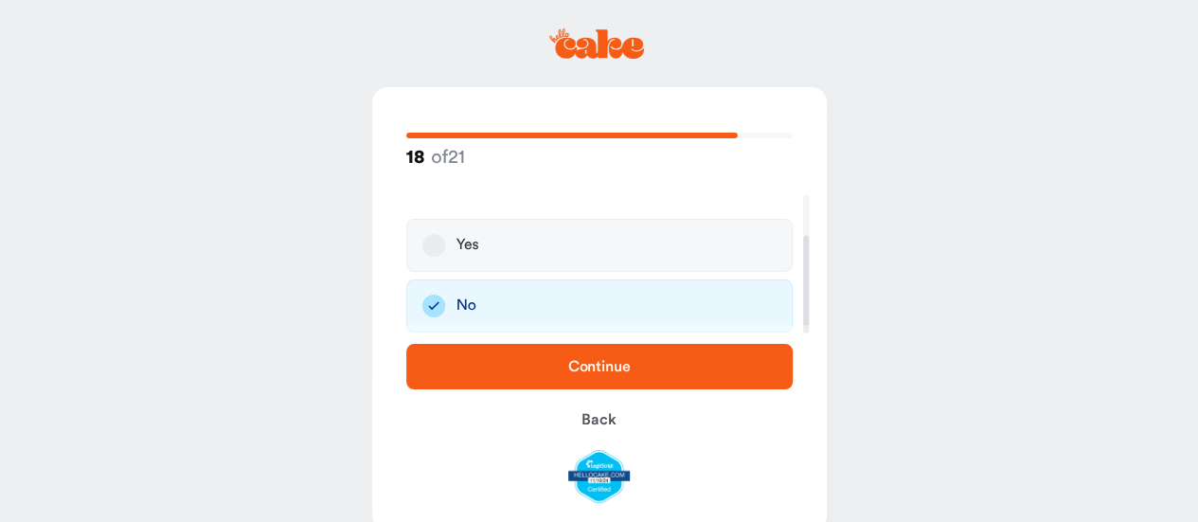
click at [626, 366] on span "Continue" at bounding box center [599, 366] width 62 height 15
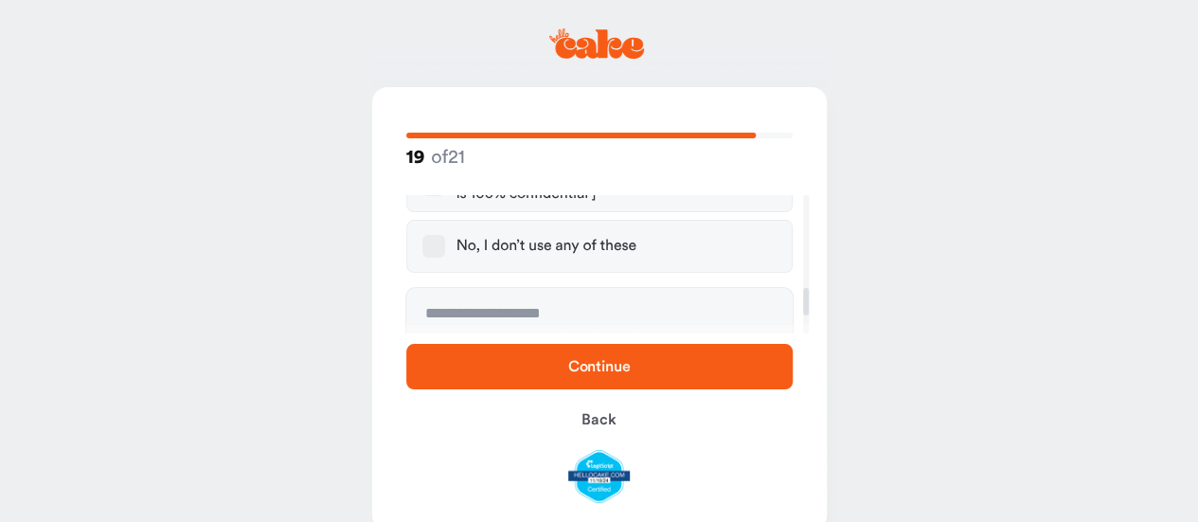
click at [553, 239] on div "No, I don’t use any of these" at bounding box center [546, 246] width 180 height 19
click at [445, 239] on button "No, I don’t use any of these" at bounding box center [433, 246] width 23 height 23
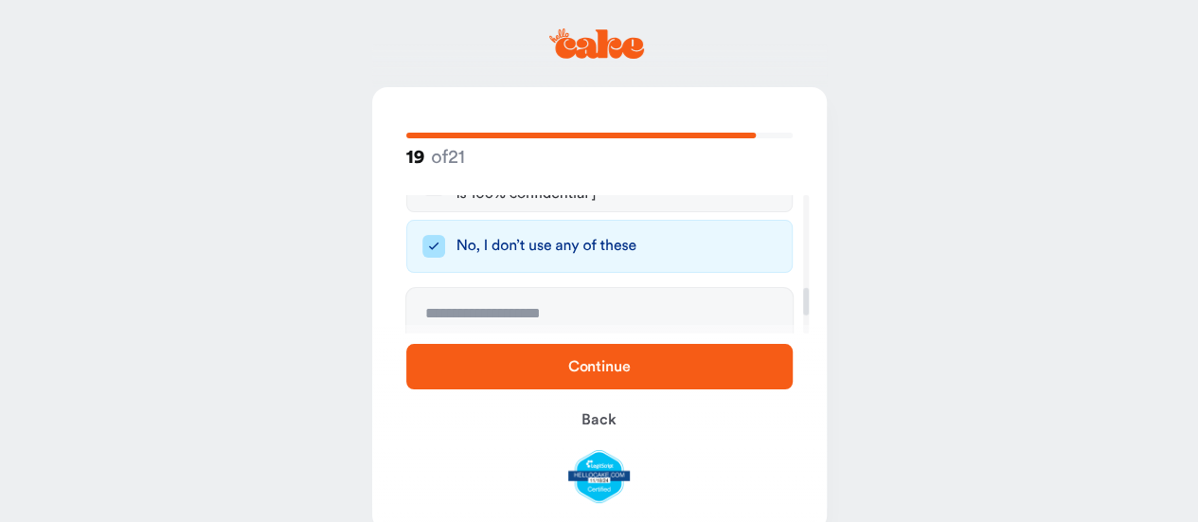
click at [600, 352] on button "Continue" at bounding box center [599, 366] width 386 height 45
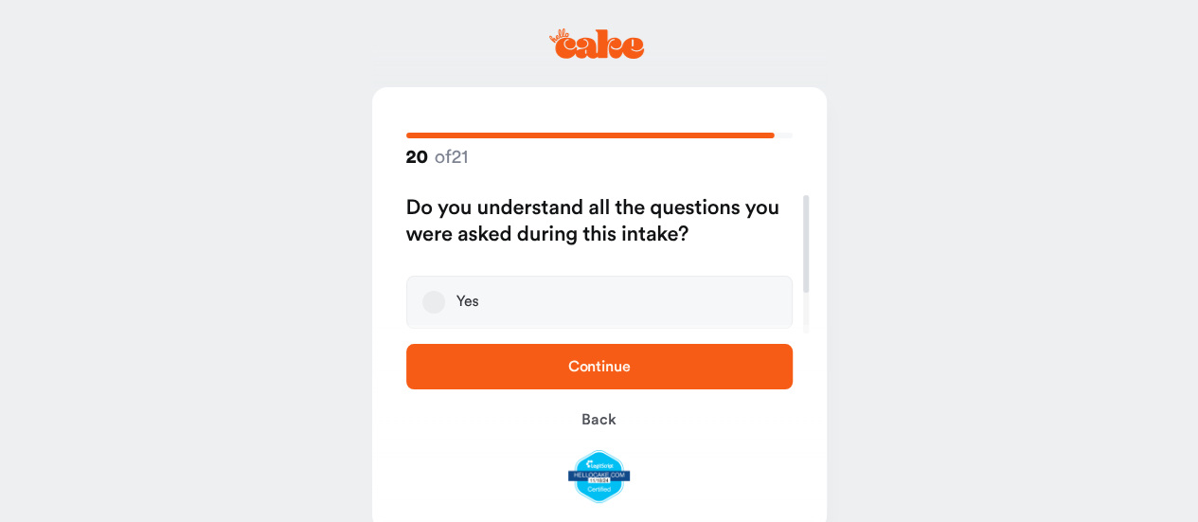
click at [534, 296] on label "Yes" at bounding box center [599, 302] width 386 height 53
click at [445, 296] on button "Yes" at bounding box center [433, 302] width 23 height 23
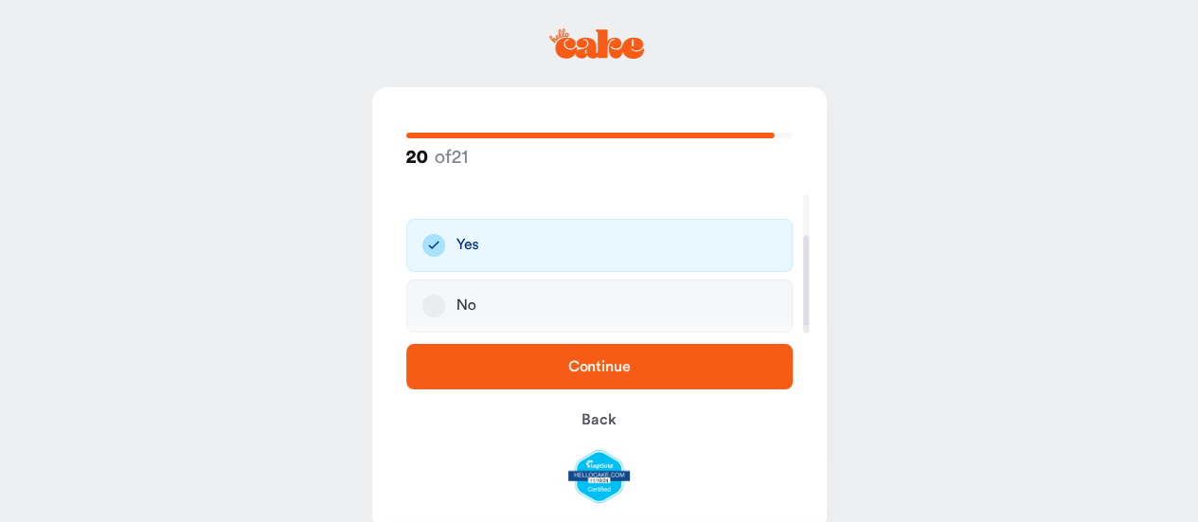
click at [587, 357] on span "Continue" at bounding box center [600, 366] width 326 height 23
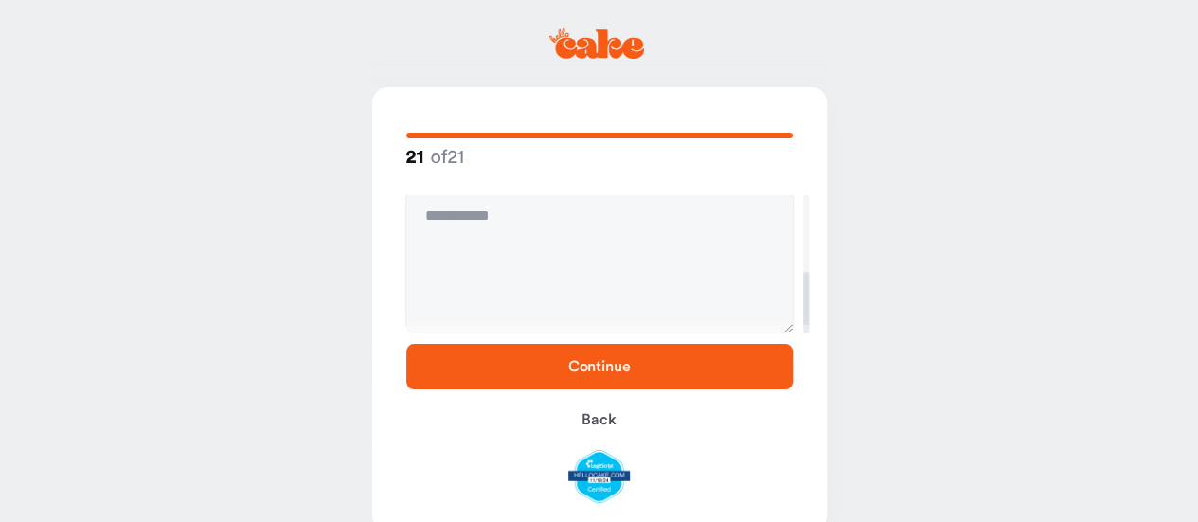
click at [577, 363] on span "Continue" at bounding box center [599, 366] width 62 height 15
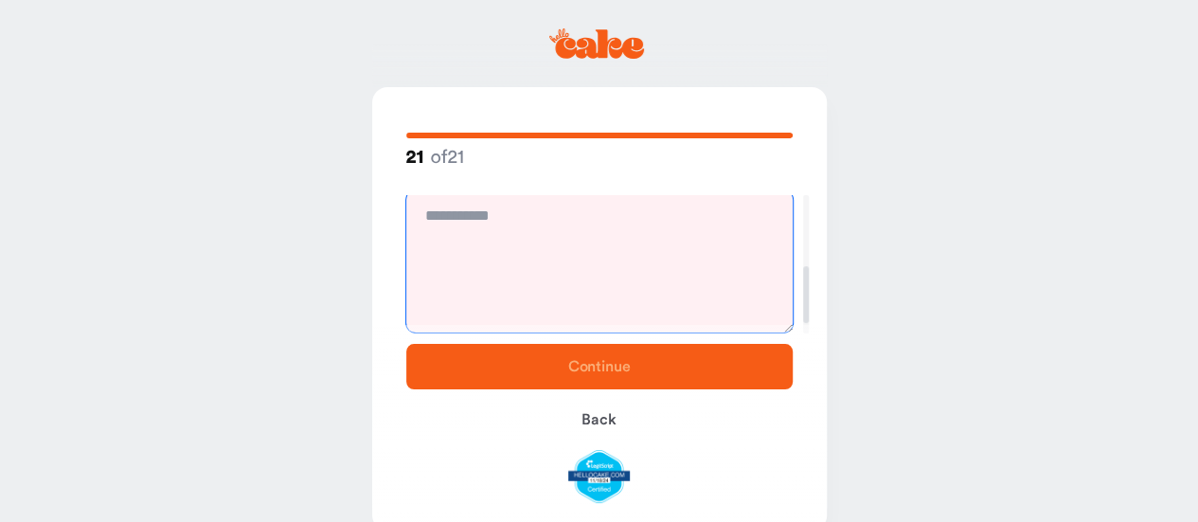
click at [541, 259] on textarea at bounding box center [599, 261] width 386 height 142
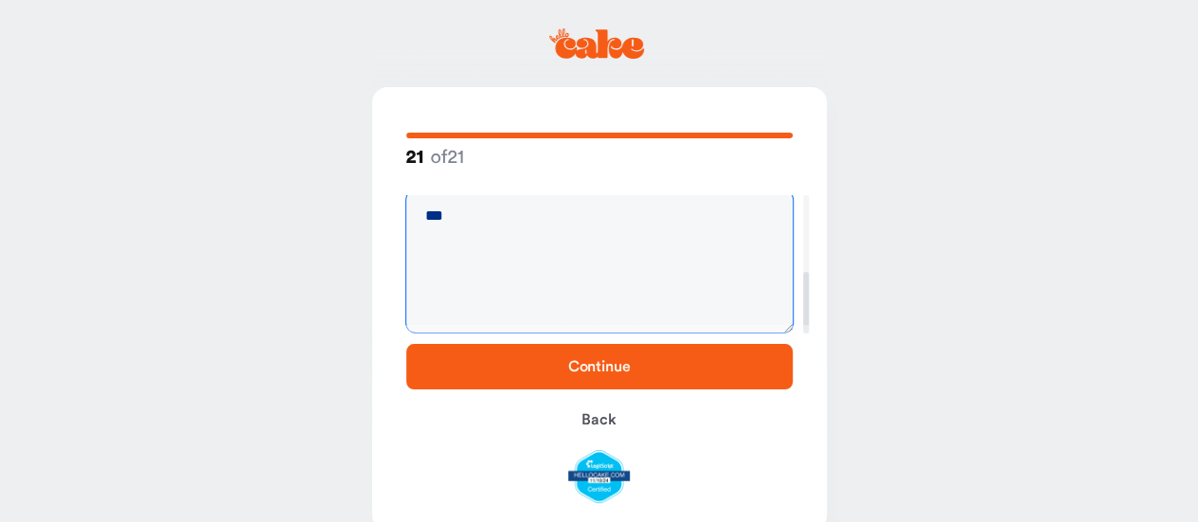
type textarea "***"
click at [621, 360] on span "Continue" at bounding box center [599, 366] width 62 height 15
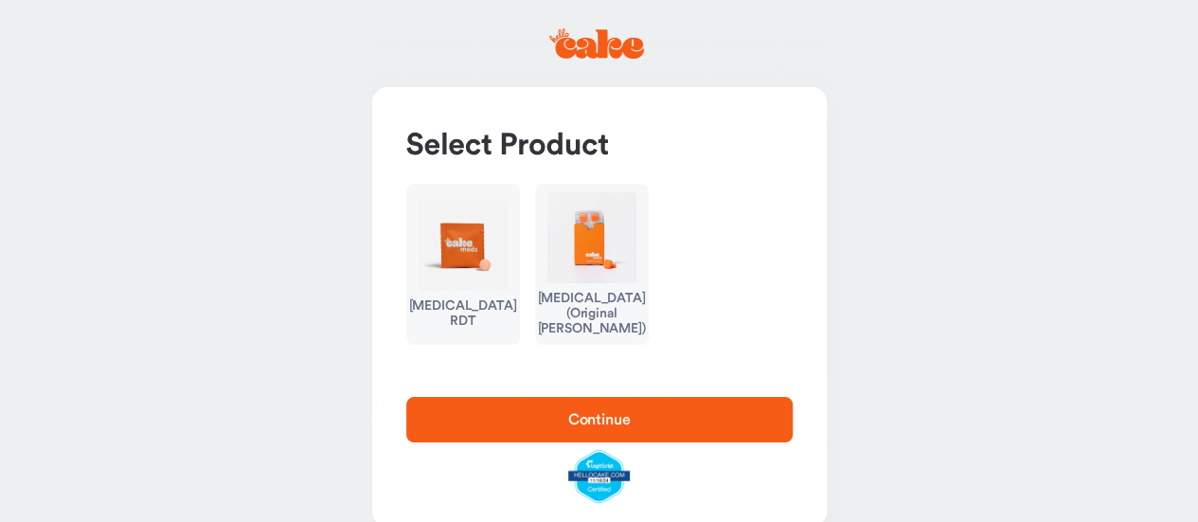
click at [591, 302] on div "Erectile Dysfunction (Original Troche)" at bounding box center [591, 313] width 108 height 45
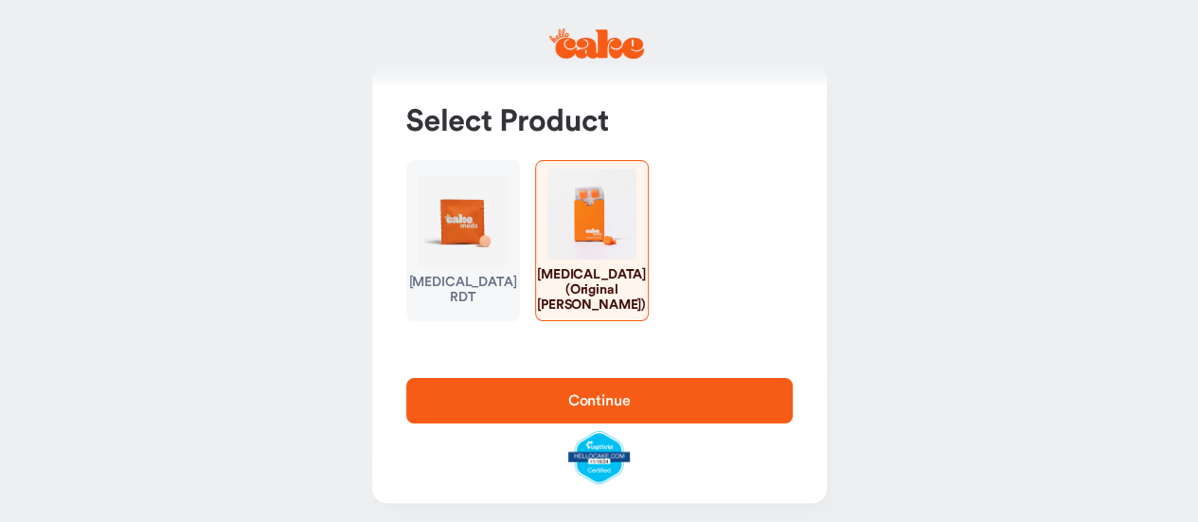
scroll to position [47, 0]
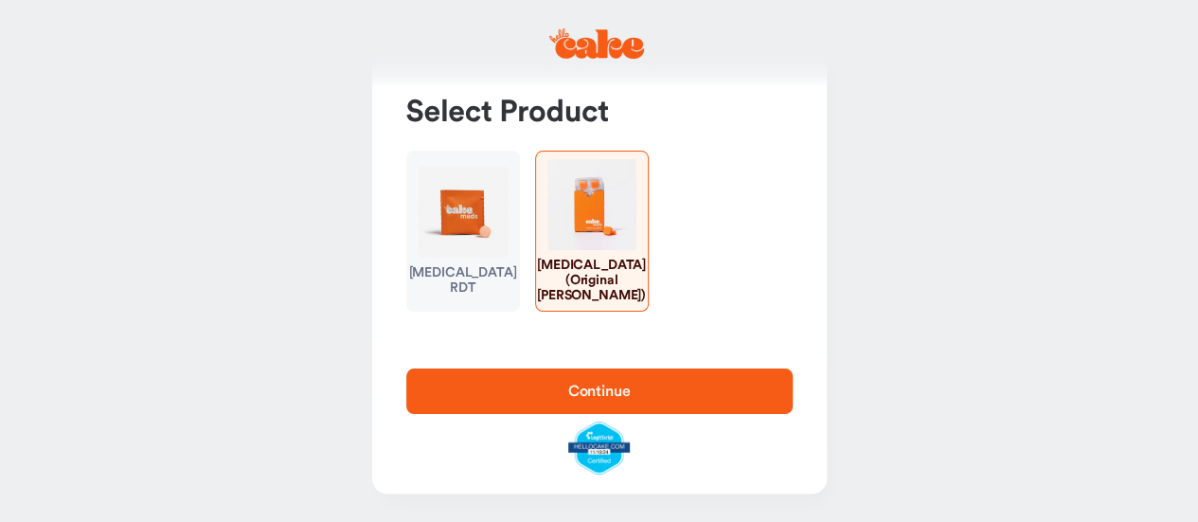
click at [626, 377] on button "Continue" at bounding box center [599, 390] width 386 height 45
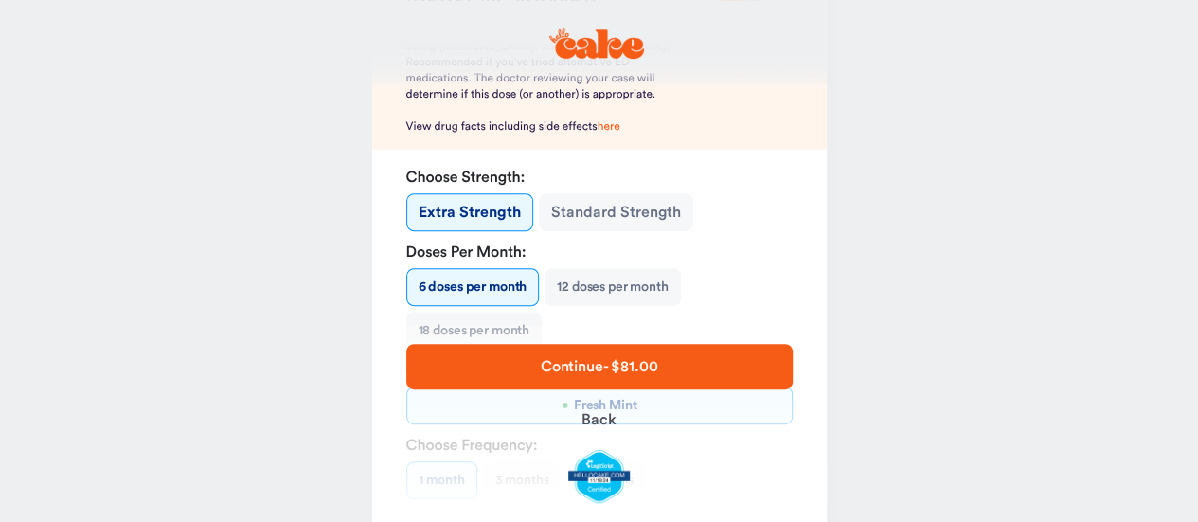
scroll to position [104, 0]
